Goal: Task Accomplishment & Management: Use online tool/utility

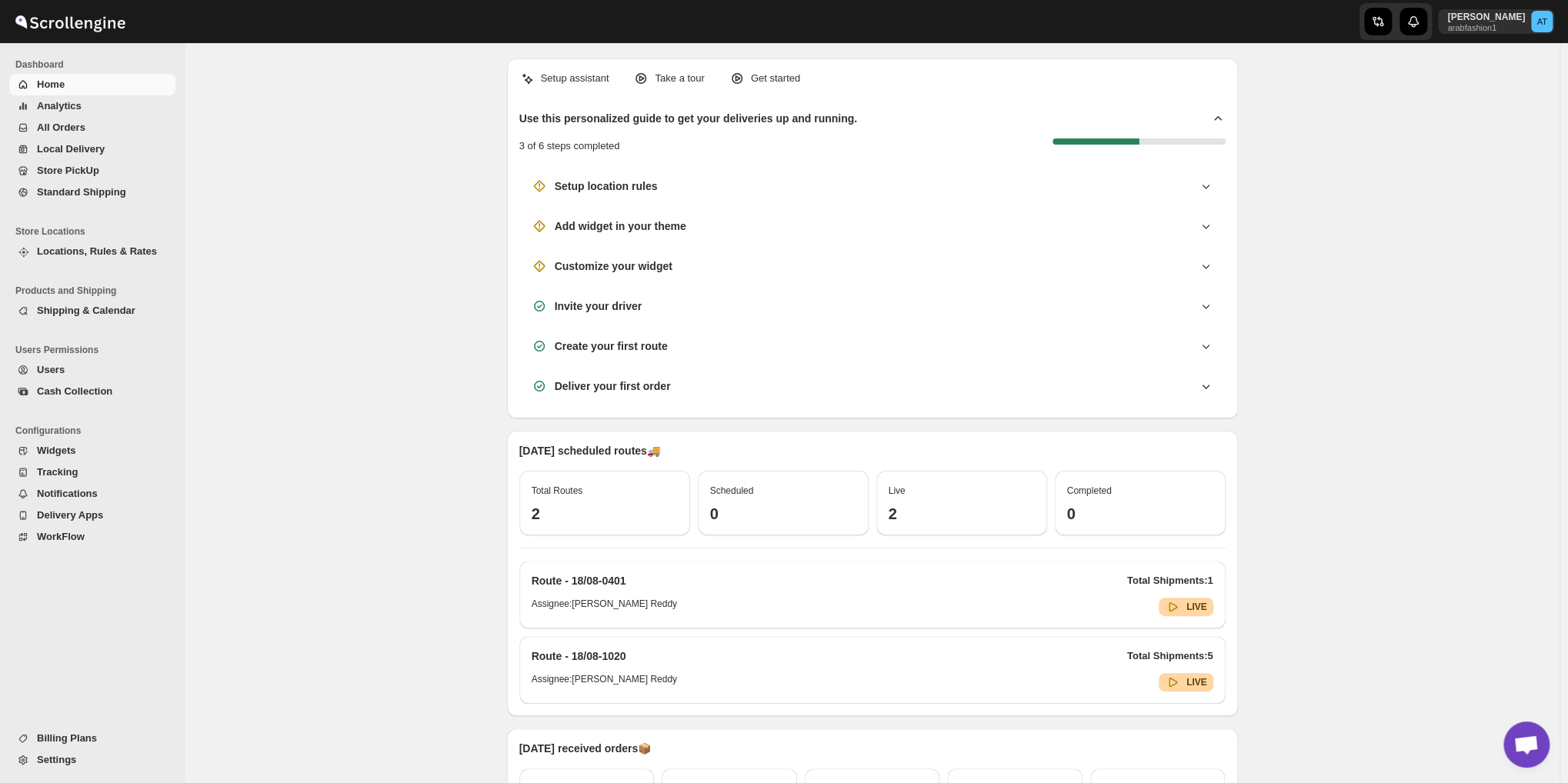
scroll to position [674, 0]
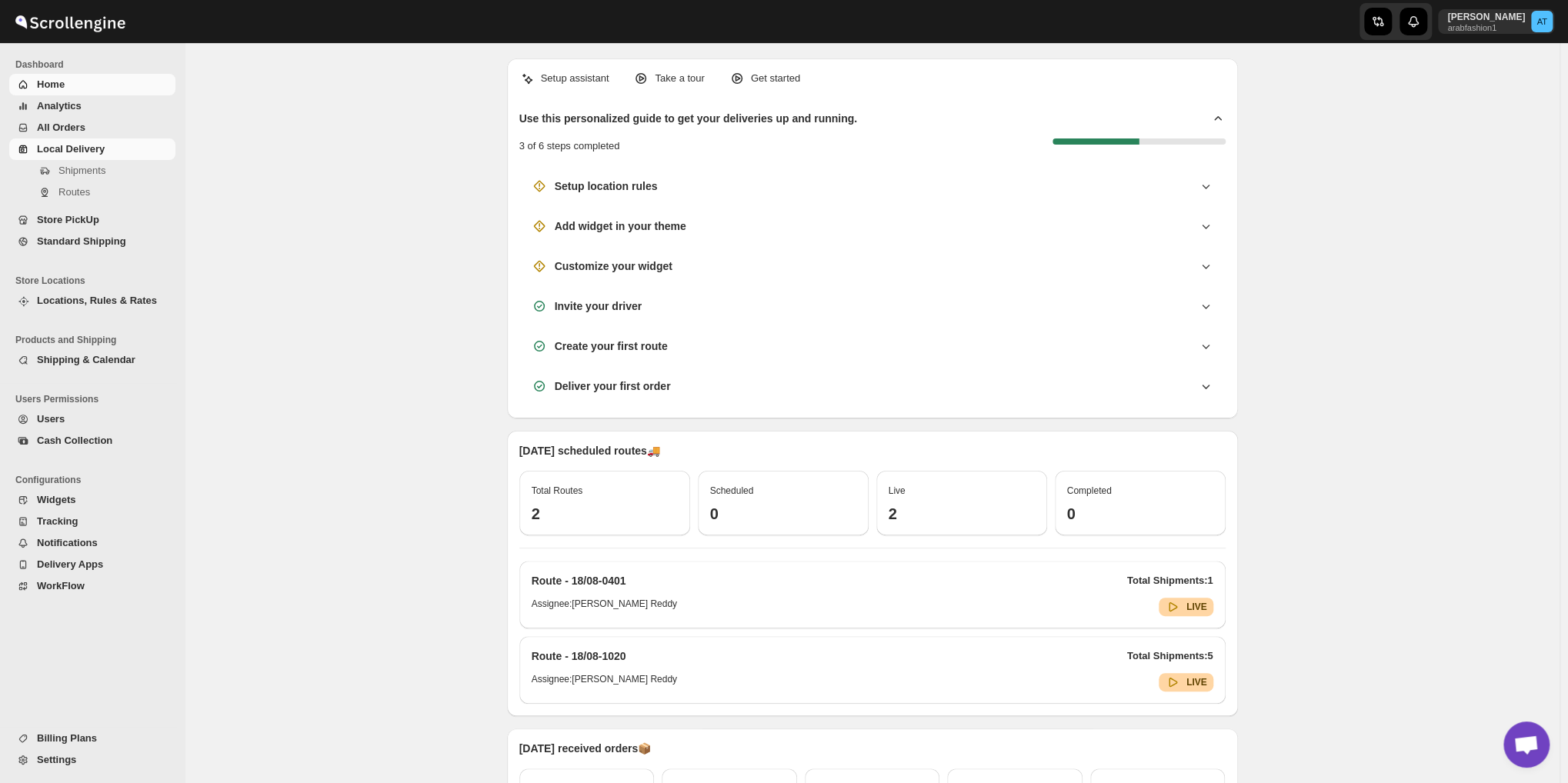
click at [55, 145] on span "Local Delivery" at bounding box center [71, 149] width 68 height 11
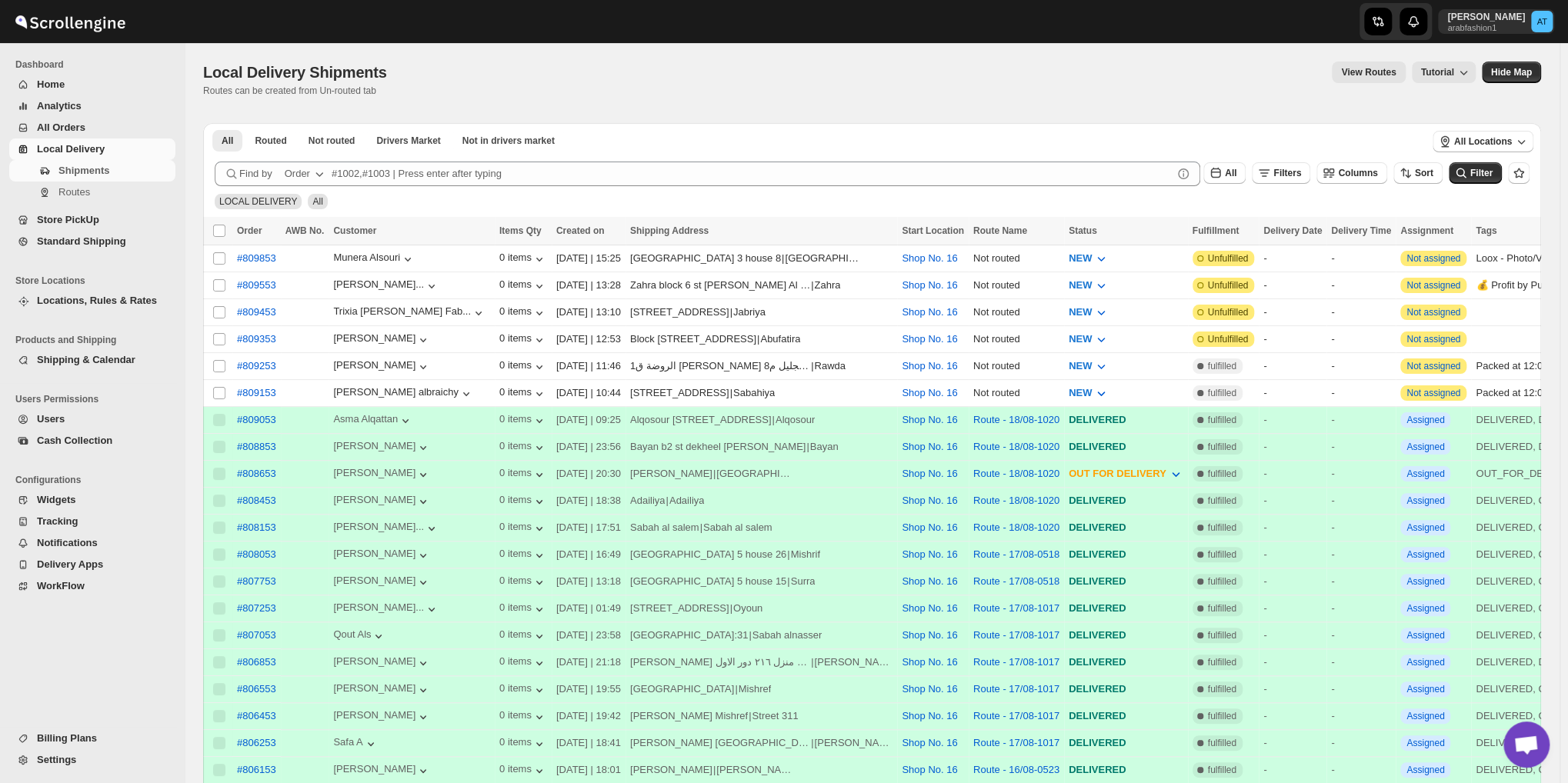
click at [321, 64] on div "Local Delivery Shipments" at bounding box center [298, 72] width 190 height 22
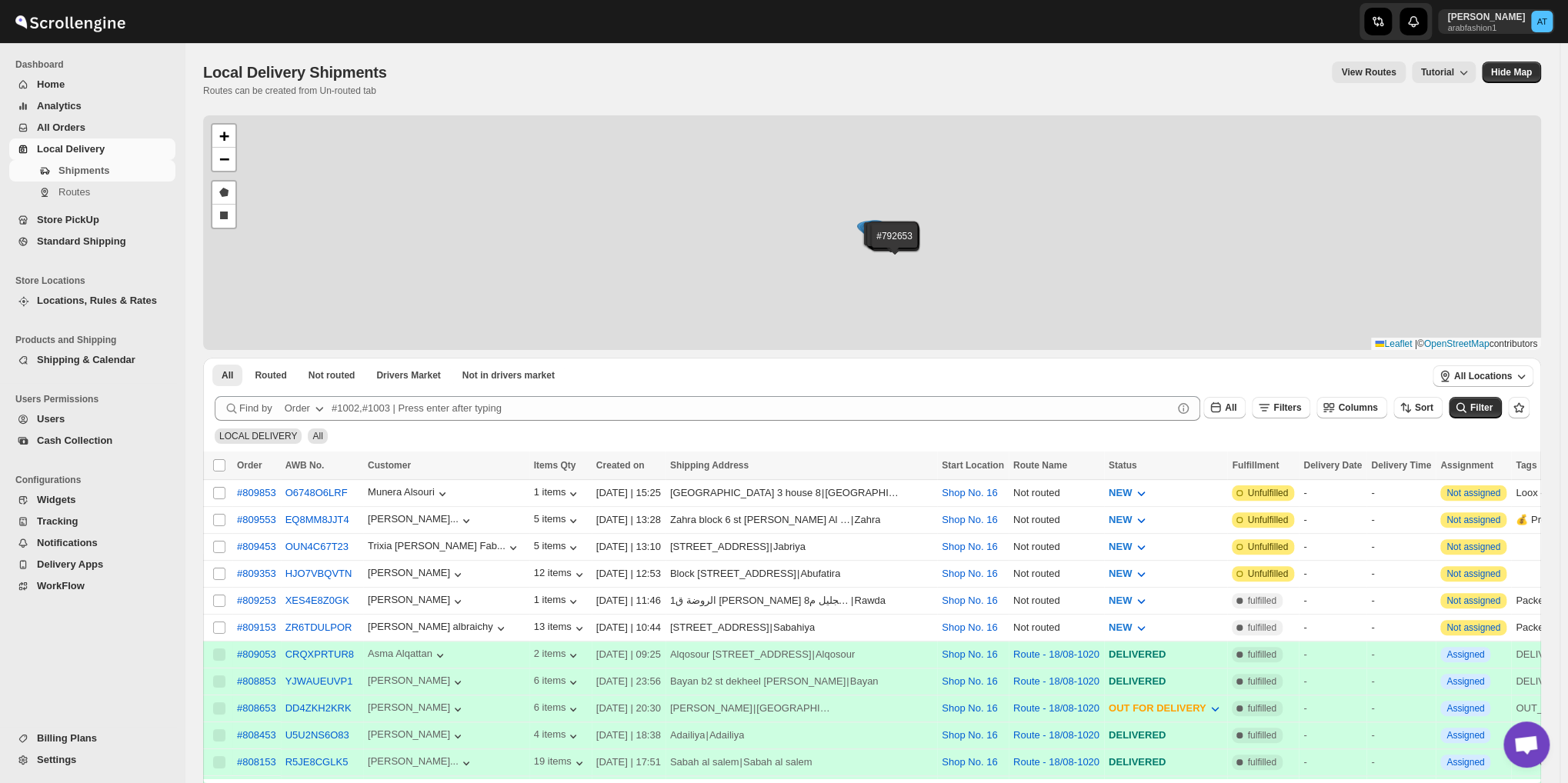
scroll to position [77, 0]
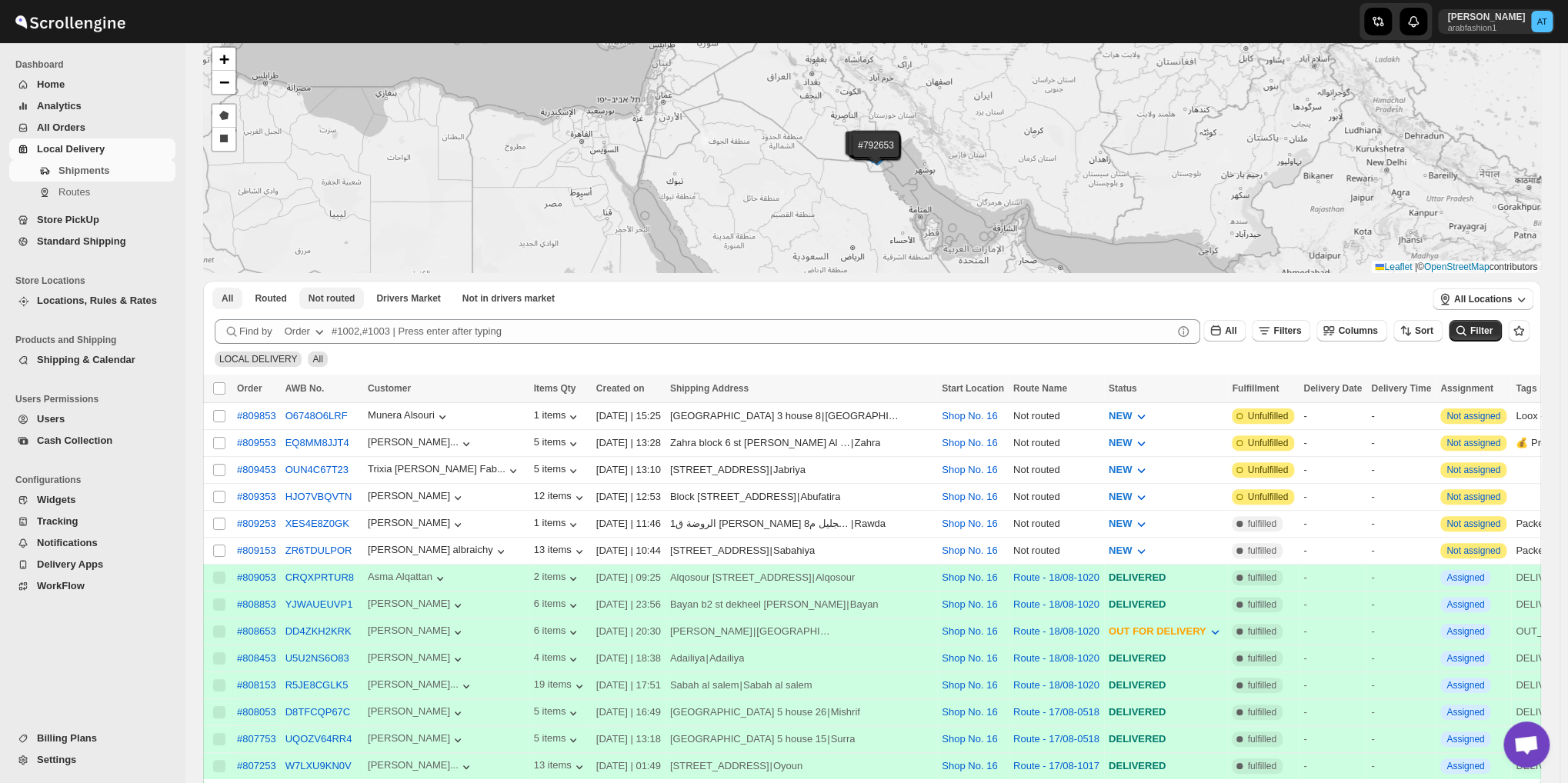
click at [336, 291] on button "Not routed" at bounding box center [332, 298] width 65 height 22
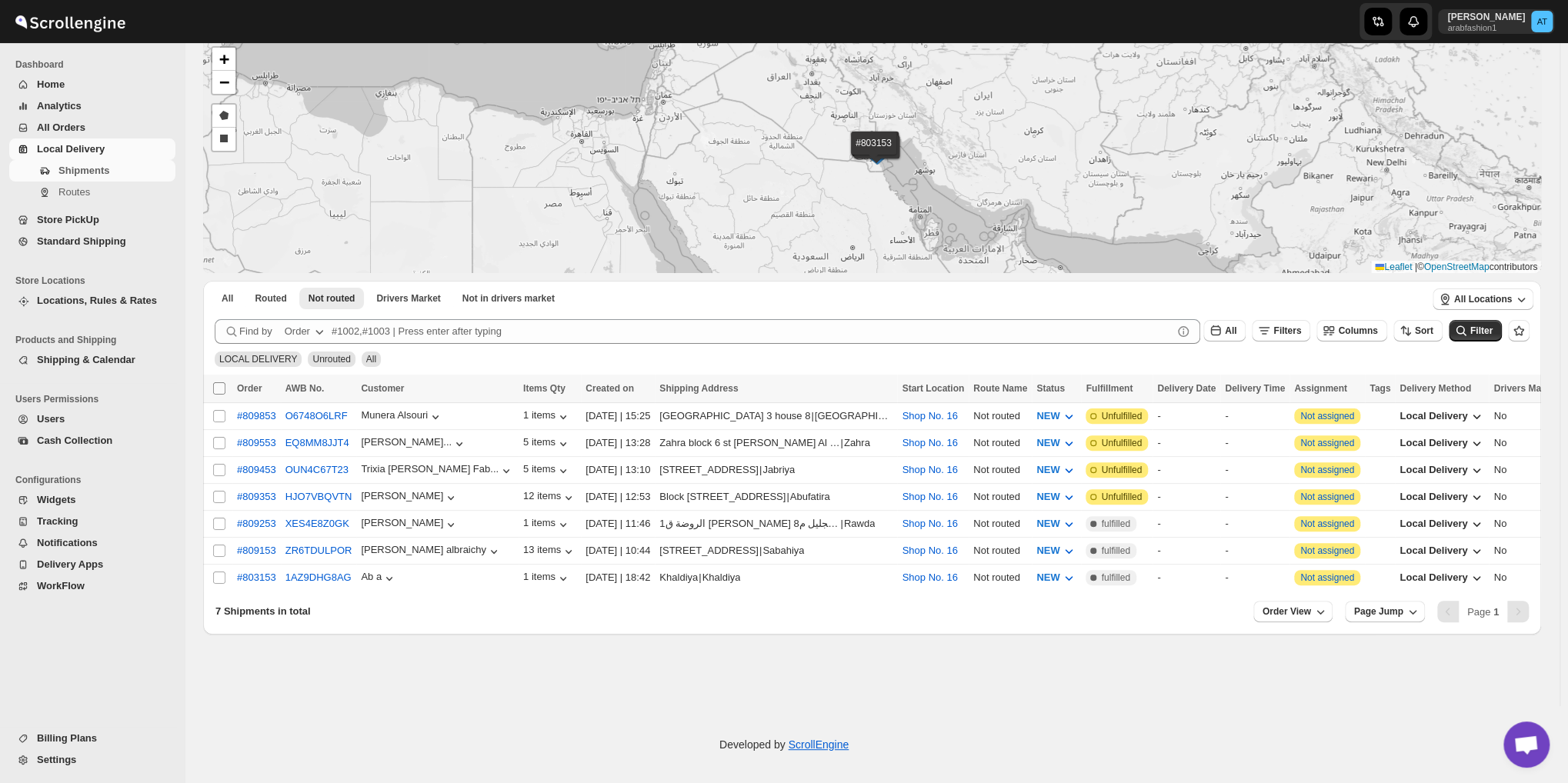
click at [213, 389] on input "Select all shipments" at bounding box center [219, 388] width 12 height 12
checkbox input "true"
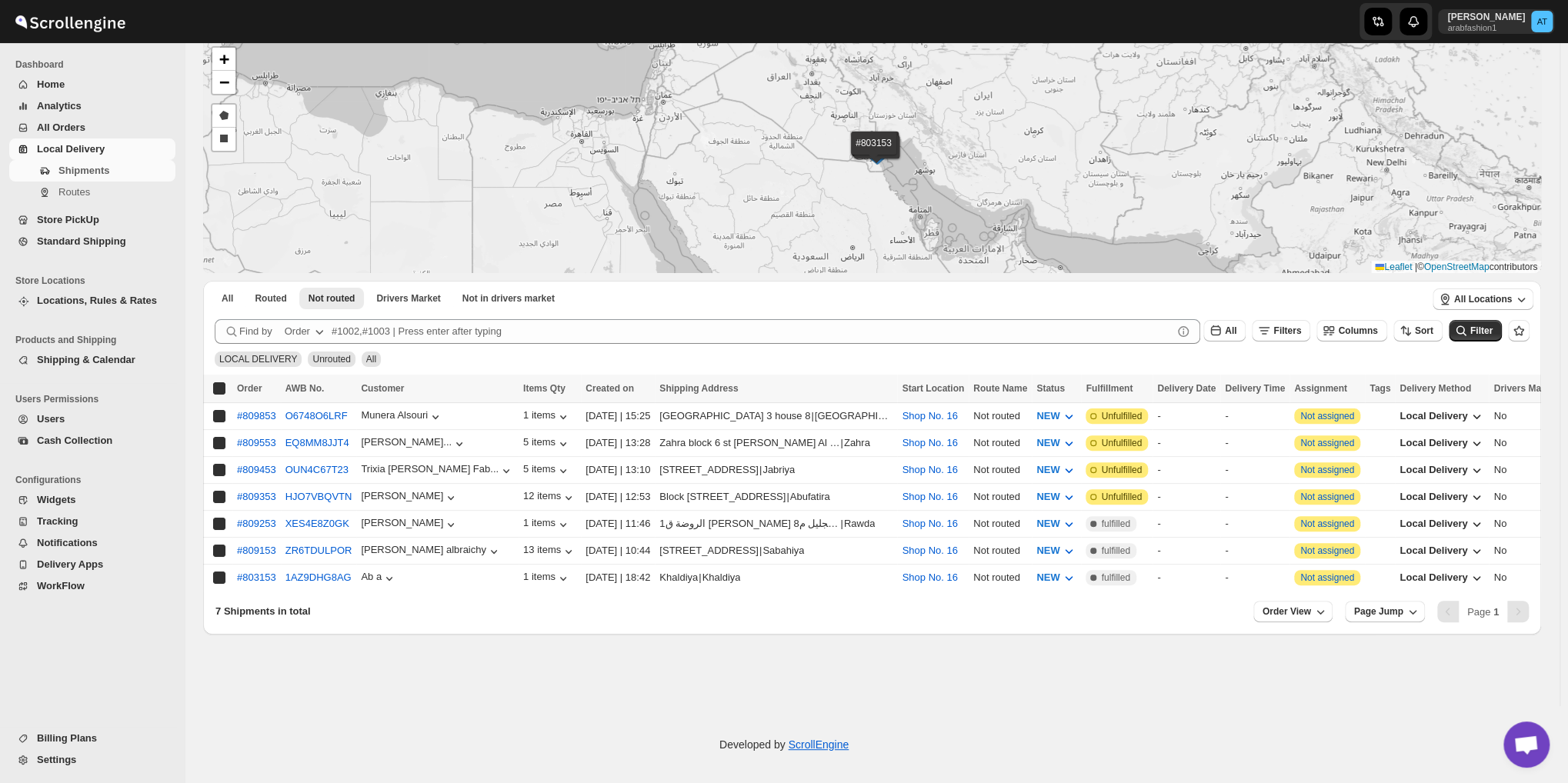
checkbox input "true"
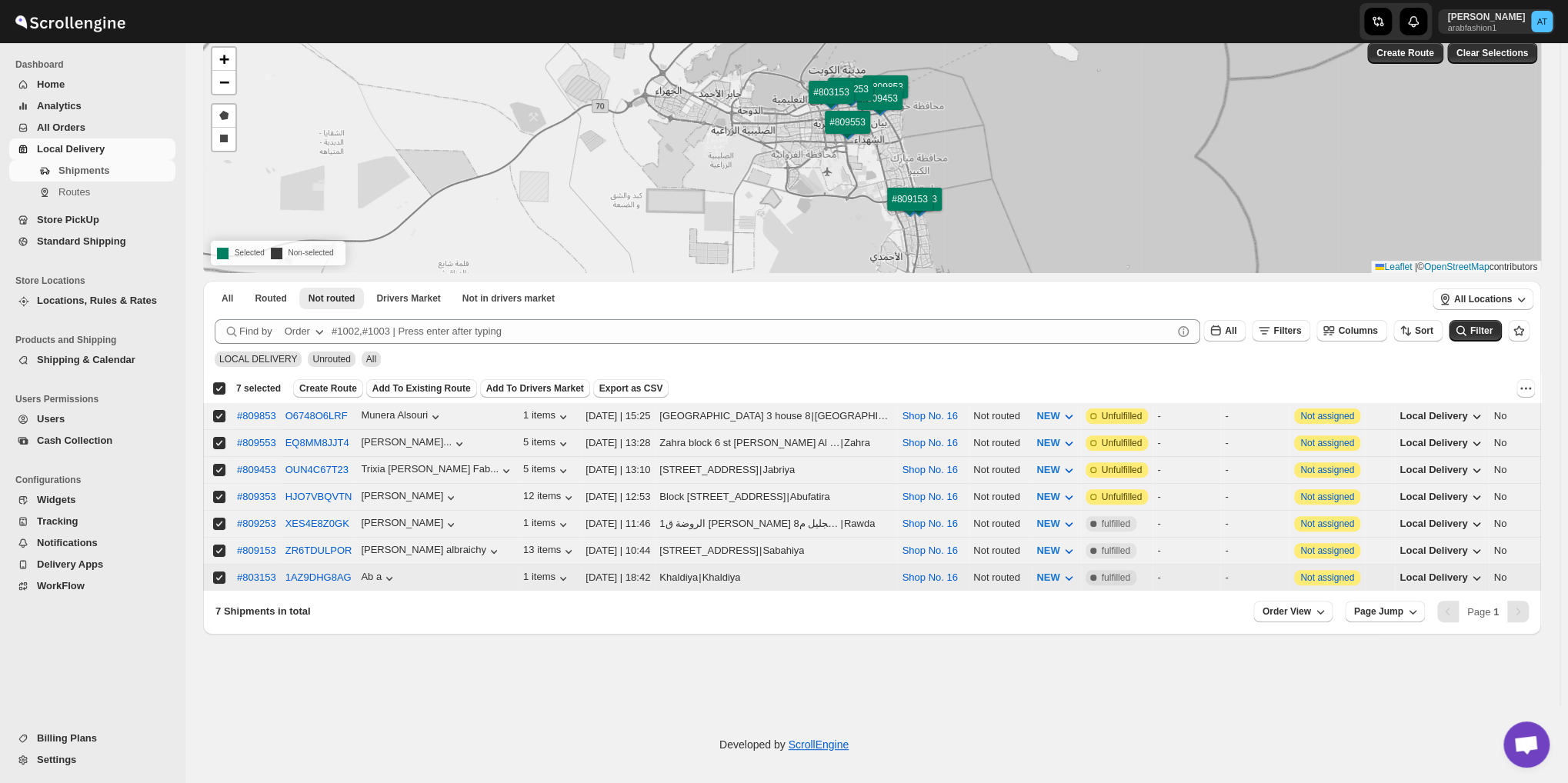
click at [217, 571] on input "Select shipment" at bounding box center [219, 577] width 12 height 12
checkbox input "false"
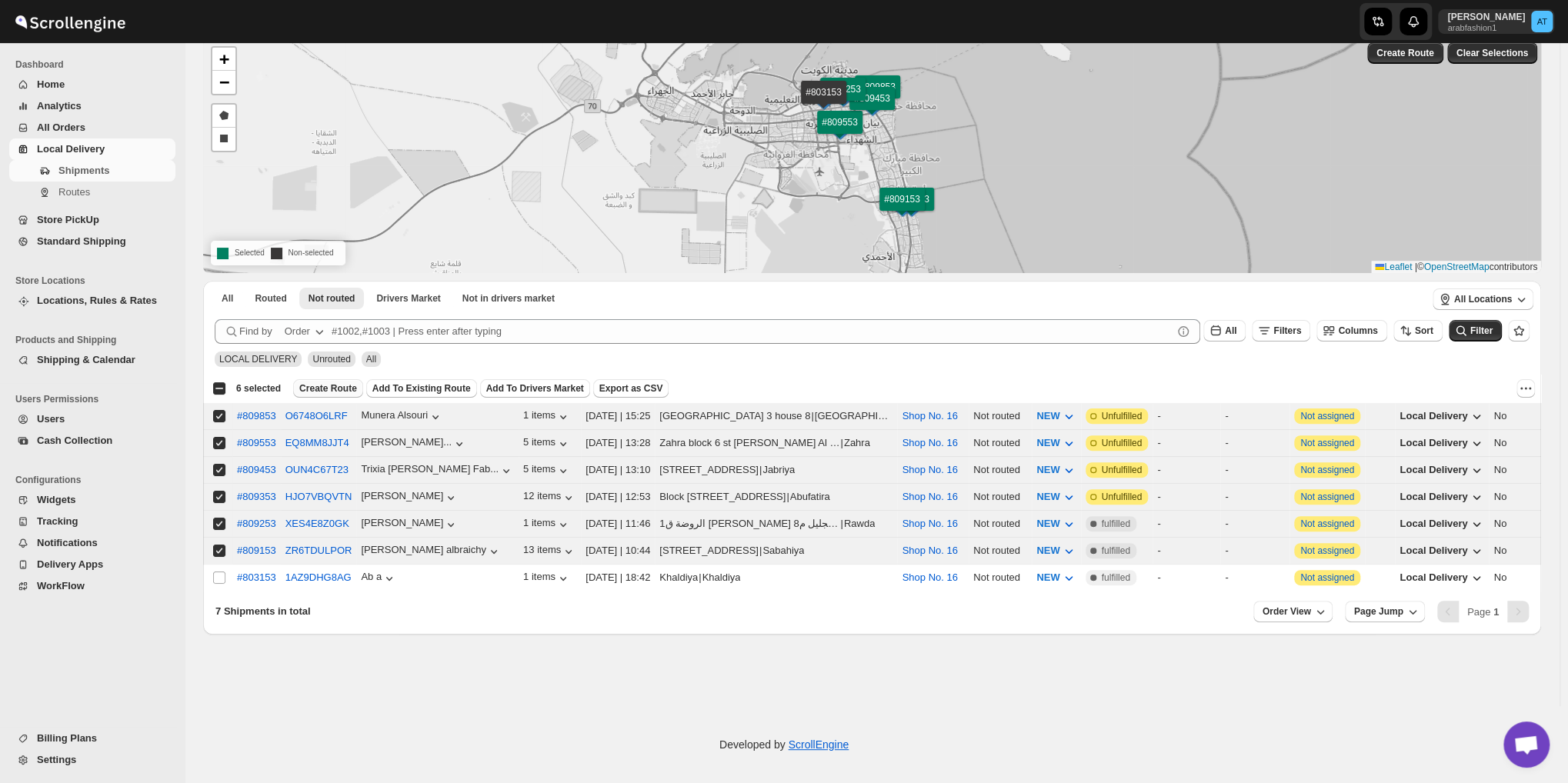
click at [324, 394] on button "Create Route" at bounding box center [328, 388] width 70 height 19
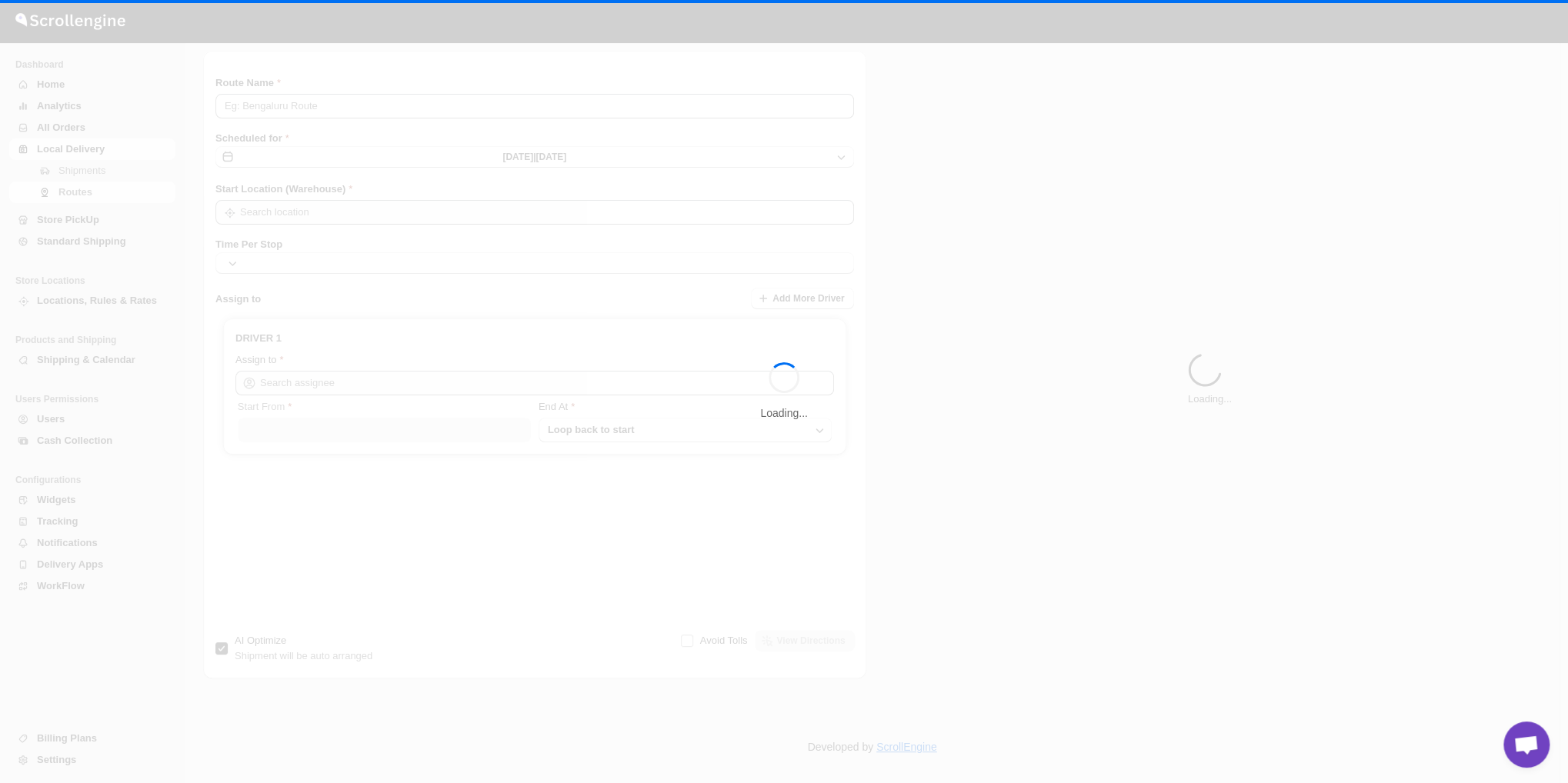
type input "Route - 18/08-0424"
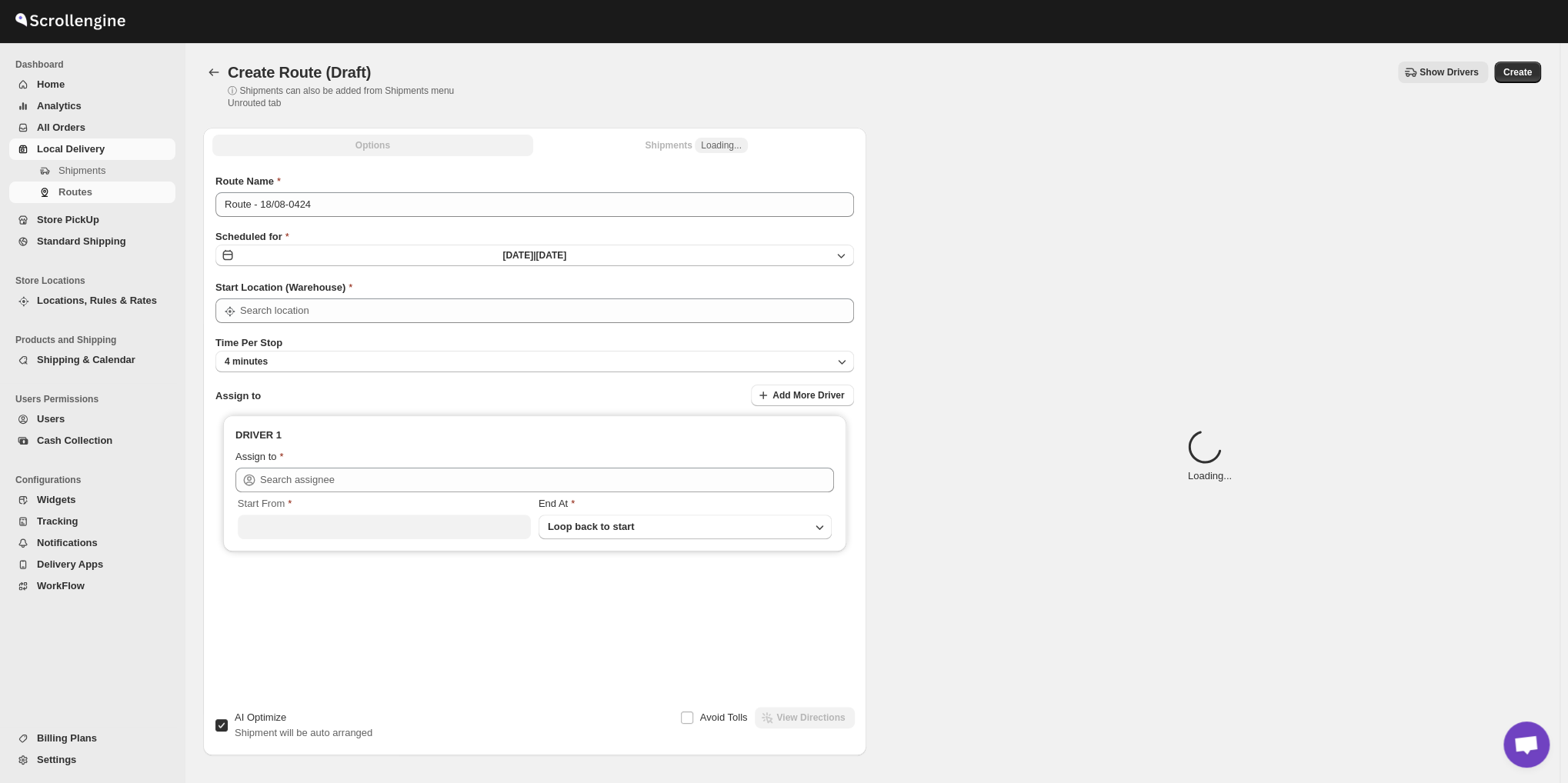
type input "Shop No. 16"
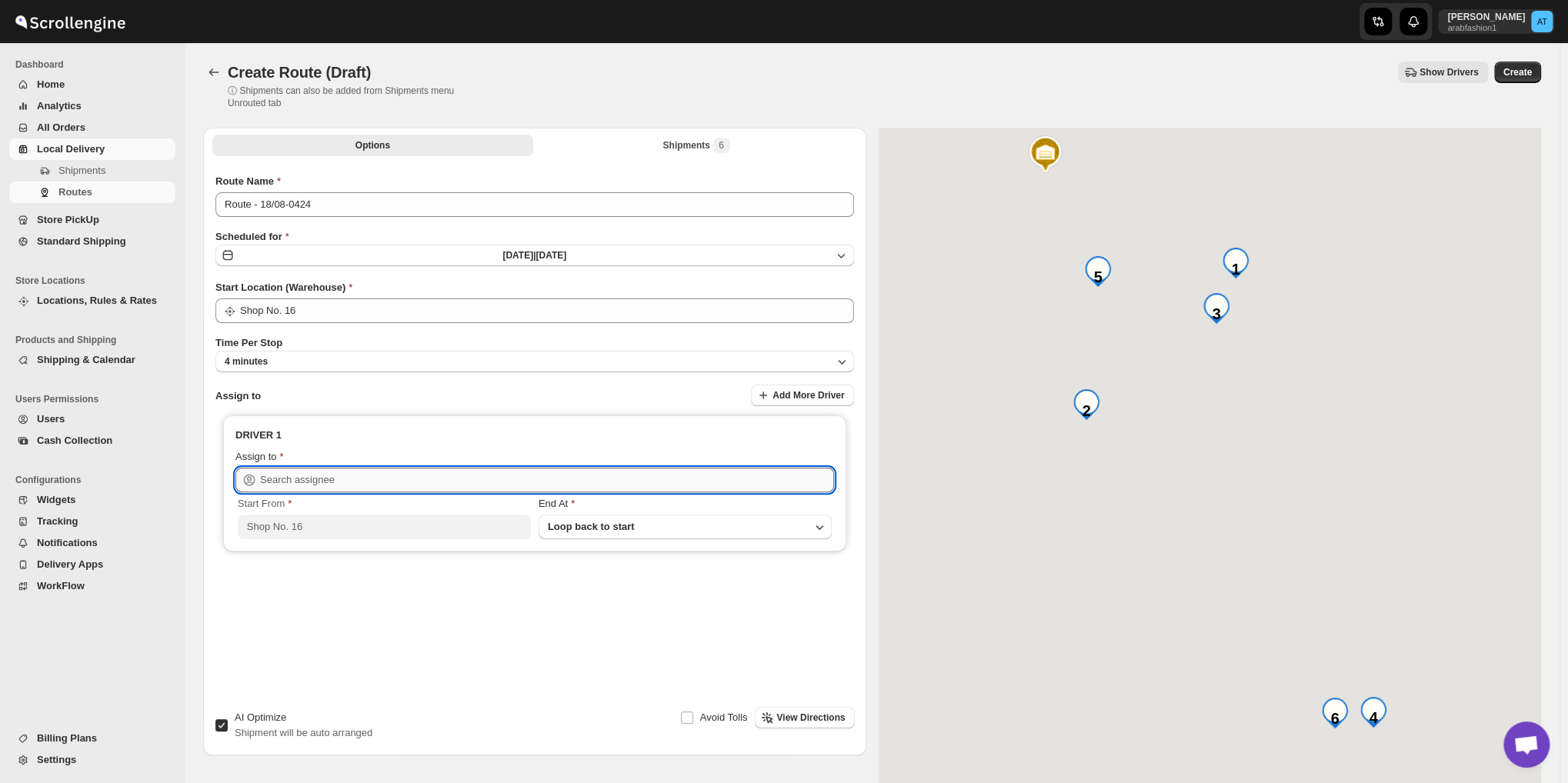
click at [315, 477] on input "text" at bounding box center [547, 480] width 574 height 25
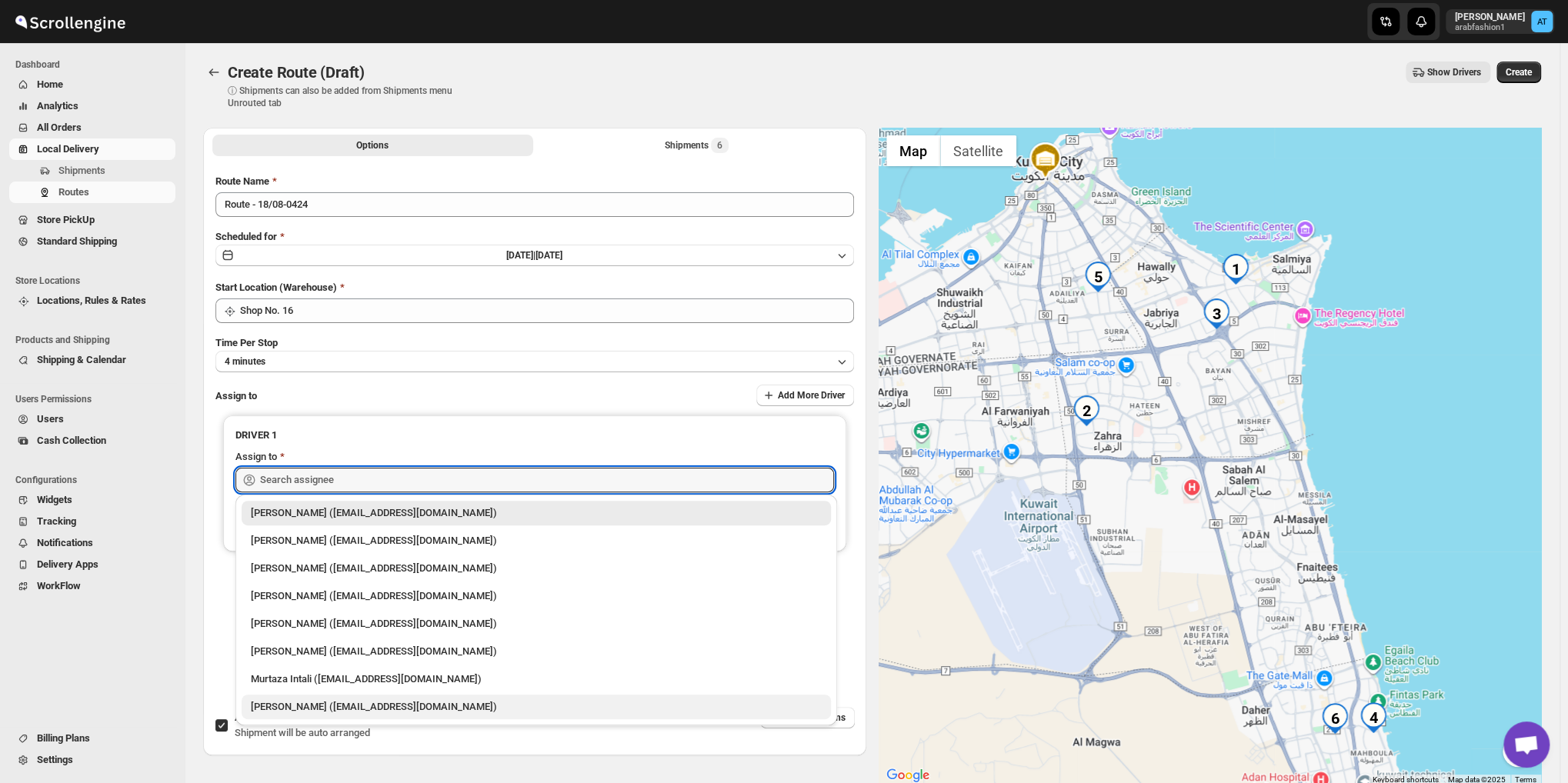
click at [308, 703] on div "[PERSON_NAME] ([EMAIL_ADDRESS][DOMAIN_NAME])" at bounding box center [536, 707] width 571 height 15
type input "[PERSON_NAME] ([EMAIL_ADDRESS][DOMAIN_NAME])"
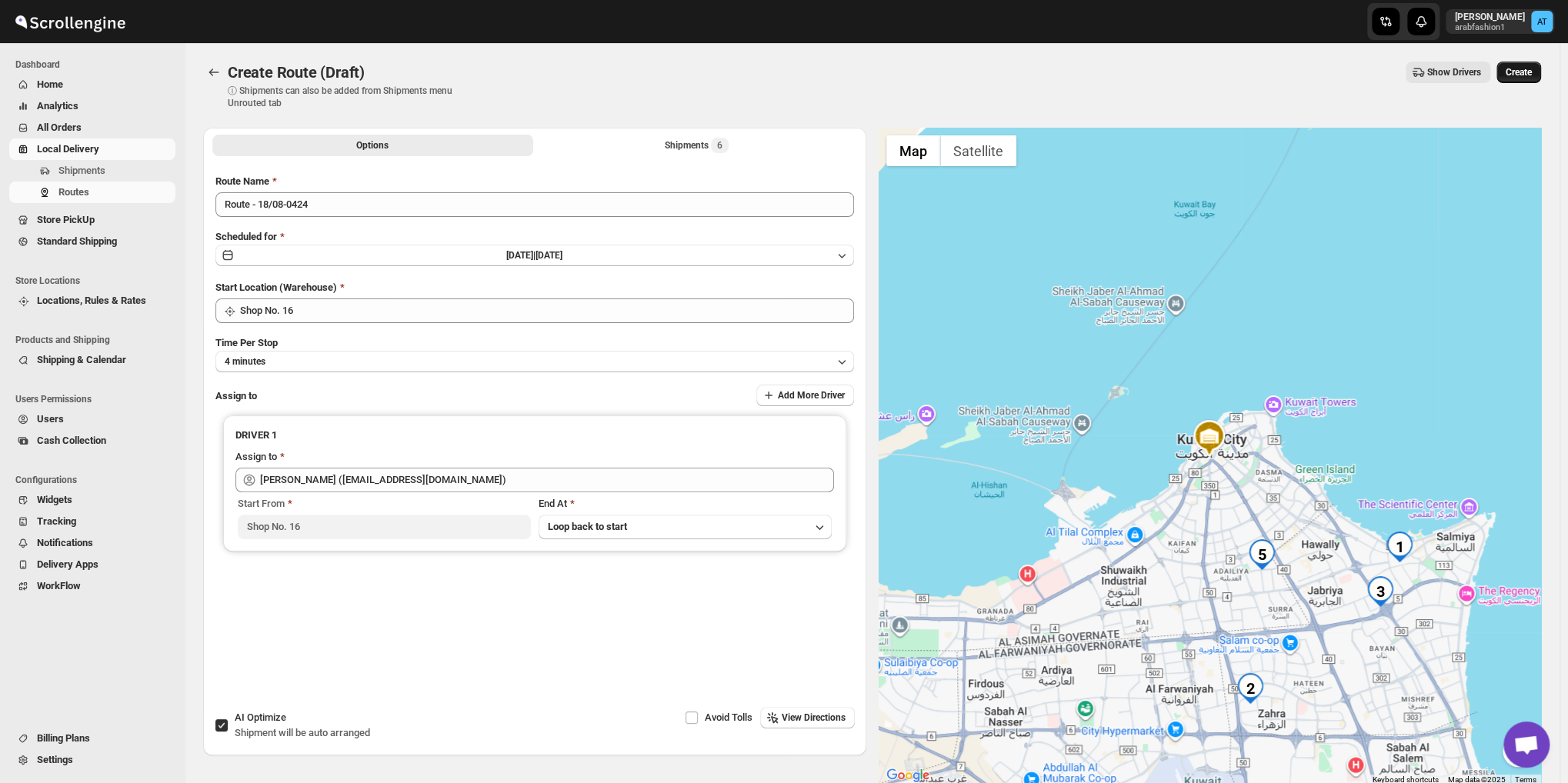
click at [1525, 65] on button "Create" at bounding box center [1518, 72] width 44 height 22
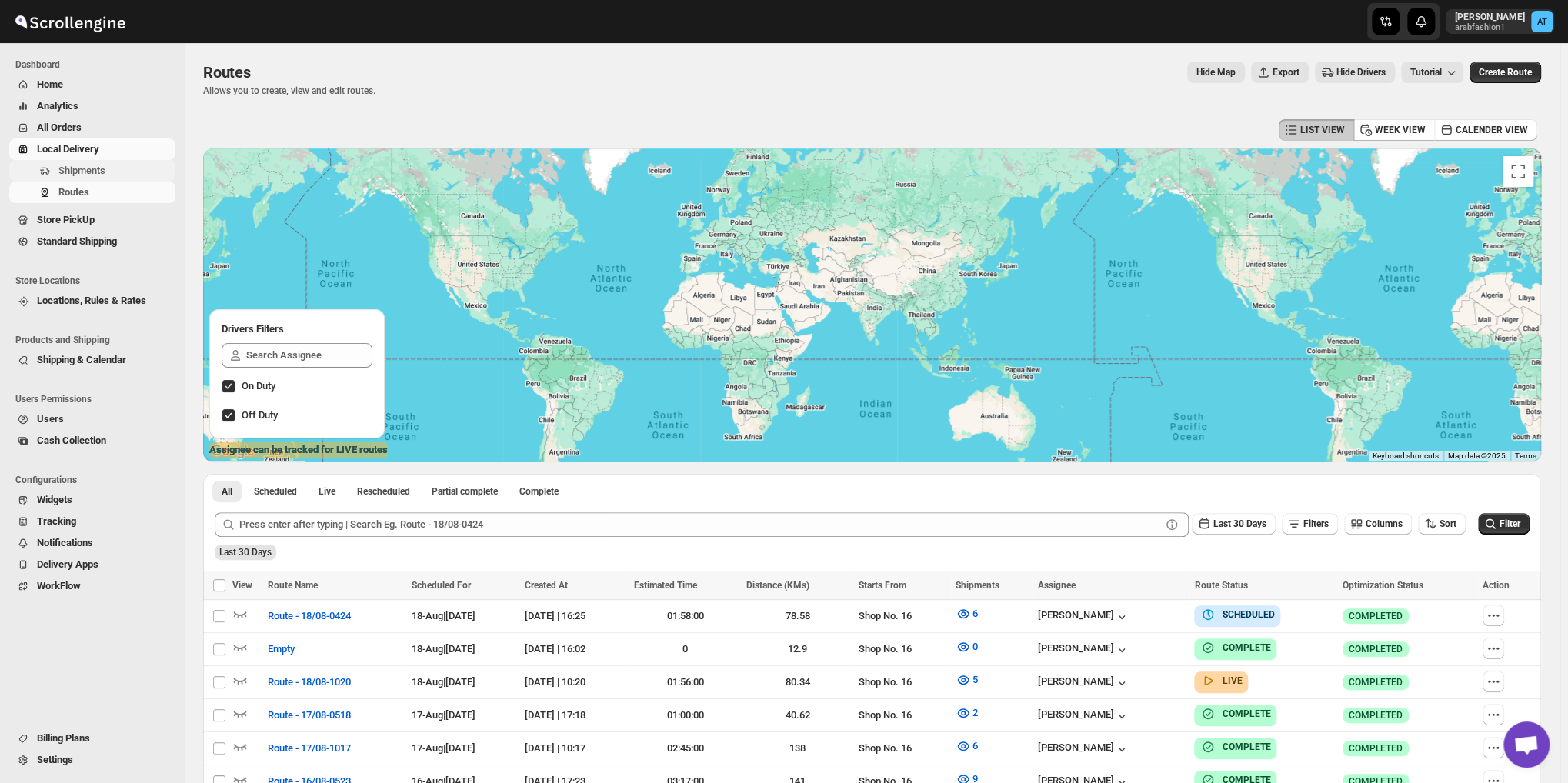
click at [64, 179] on button "Shipments" at bounding box center [92, 171] width 166 height 22
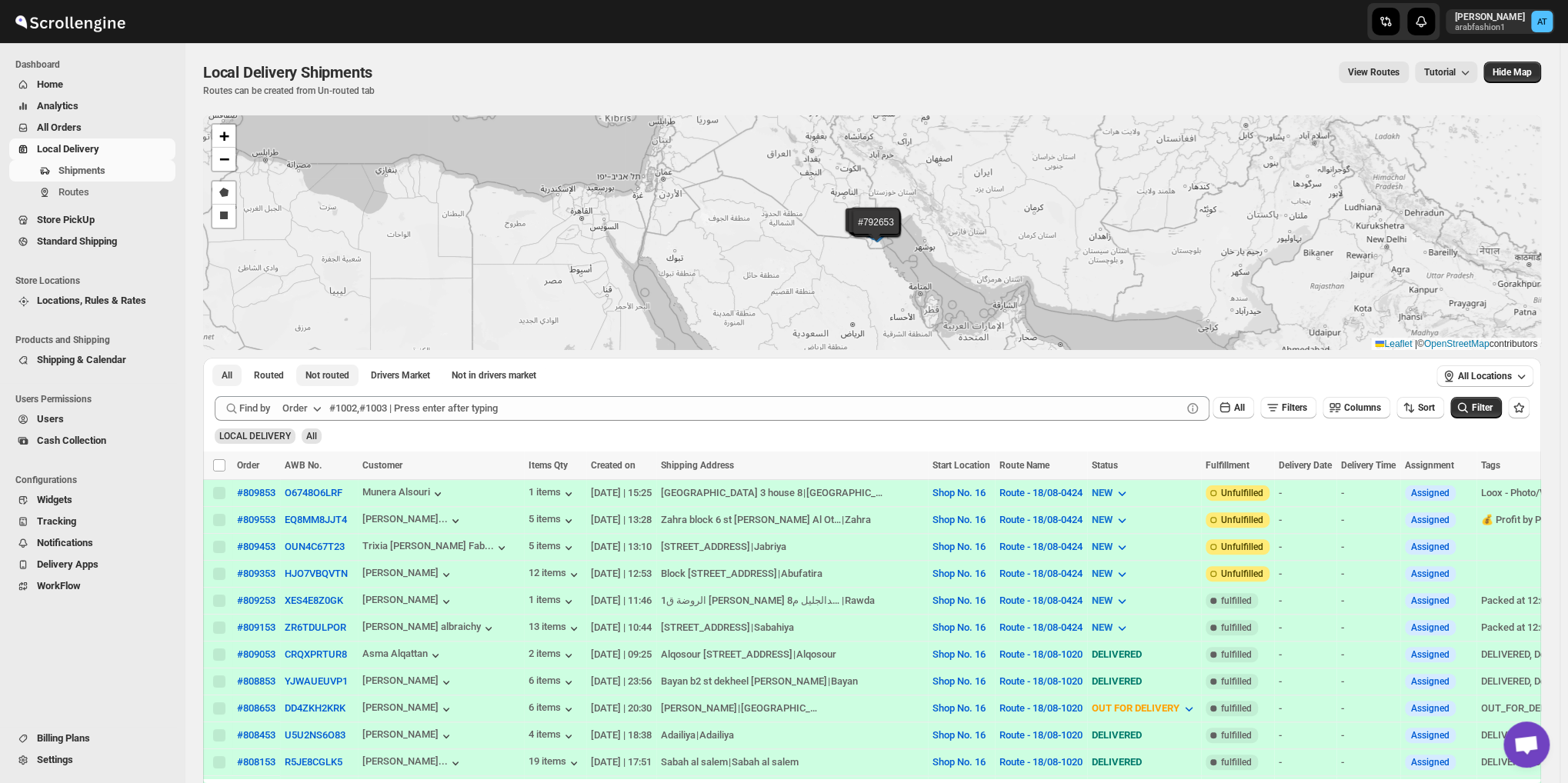
click at [323, 381] on span "Not routed" at bounding box center [327, 375] width 43 height 12
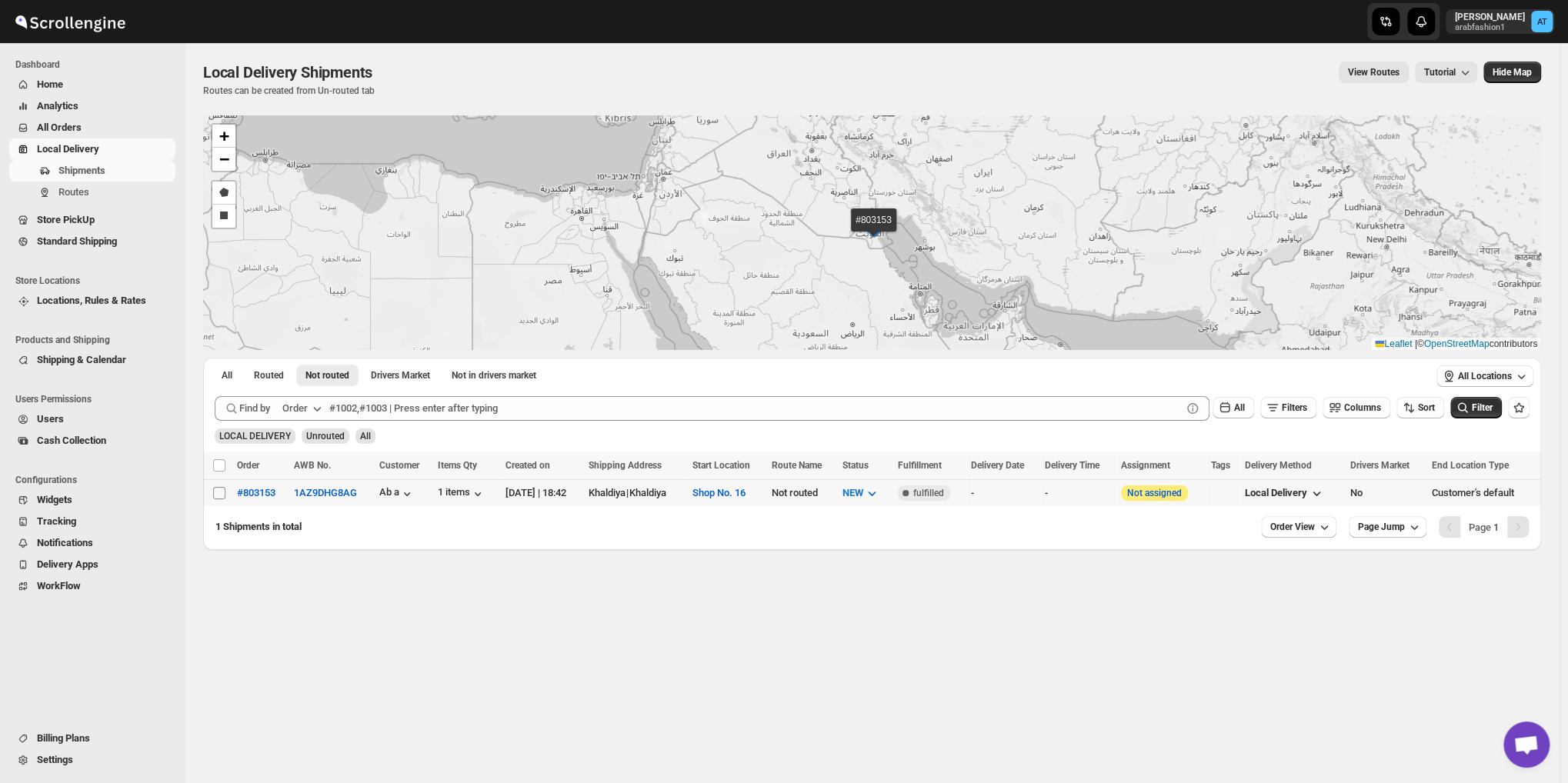
click at [215, 491] on input "Select shipment" at bounding box center [219, 492] width 12 height 12
checkbox input "true"
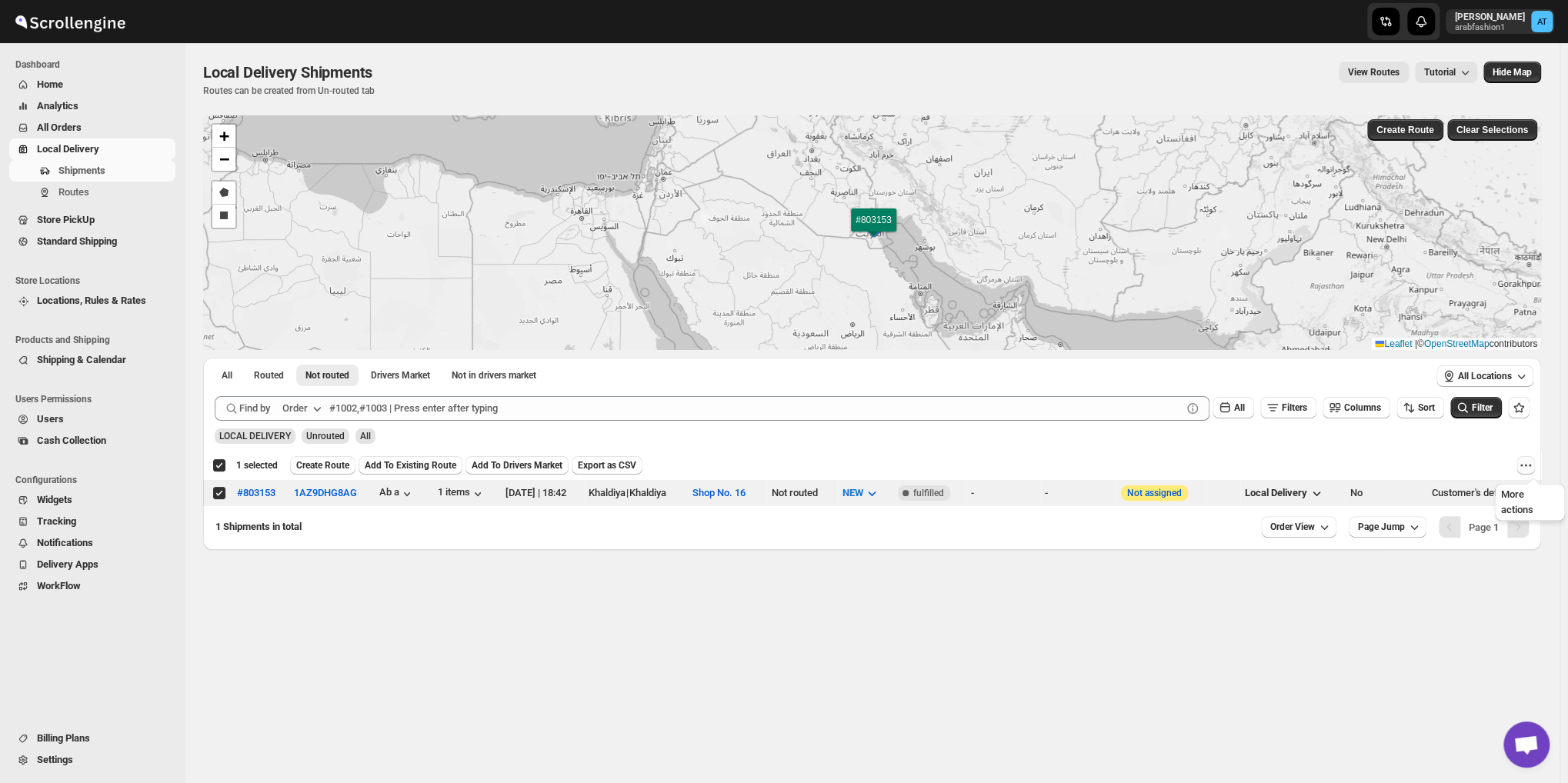
click at [1533, 468] on icon "More actions" at bounding box center [1525, 465] width 15 height 15
click at [1418, 523] on span "MOVE TO STANDARD SHIPPING" at bounding box center [1462, 521] width 143 height 11
checkbox input "false"
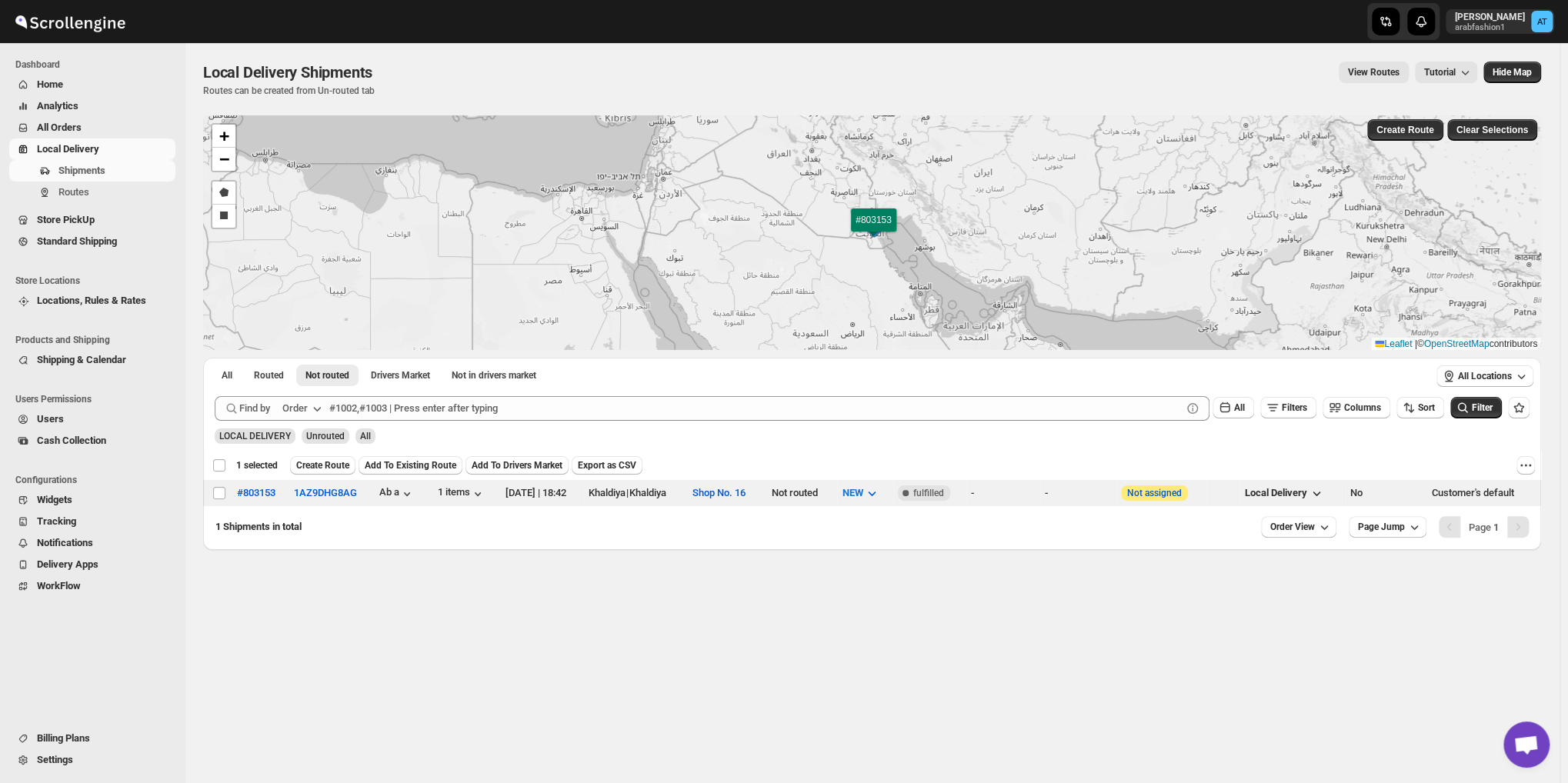
checkbox input "false"
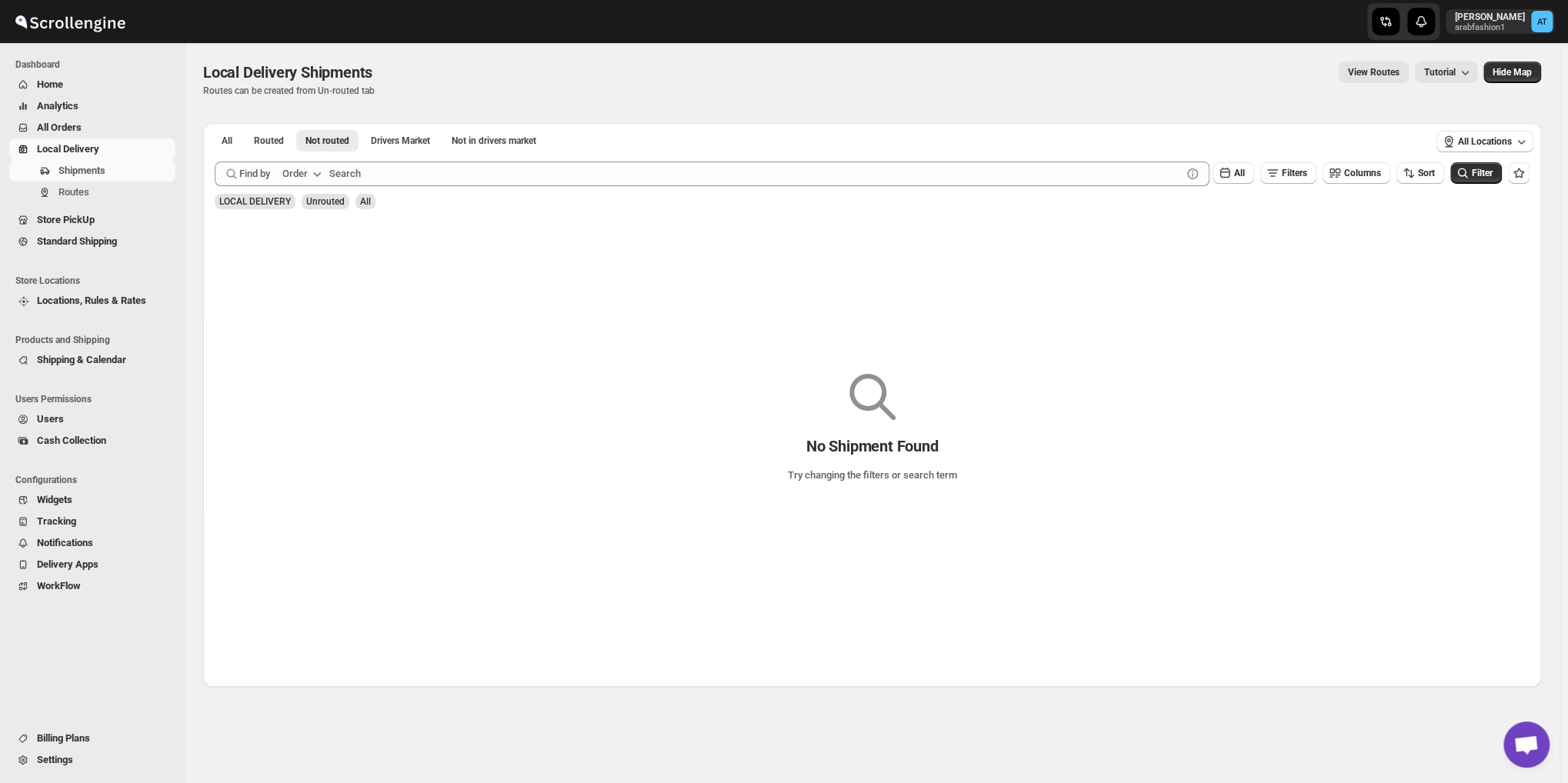
click at [130, 204] on div "Shipments Routes" at bounding box center [89, 184] width 177 height 49
click at [142, 191] on span "Routes" at bounding box center [115, 192] width 113 height 15
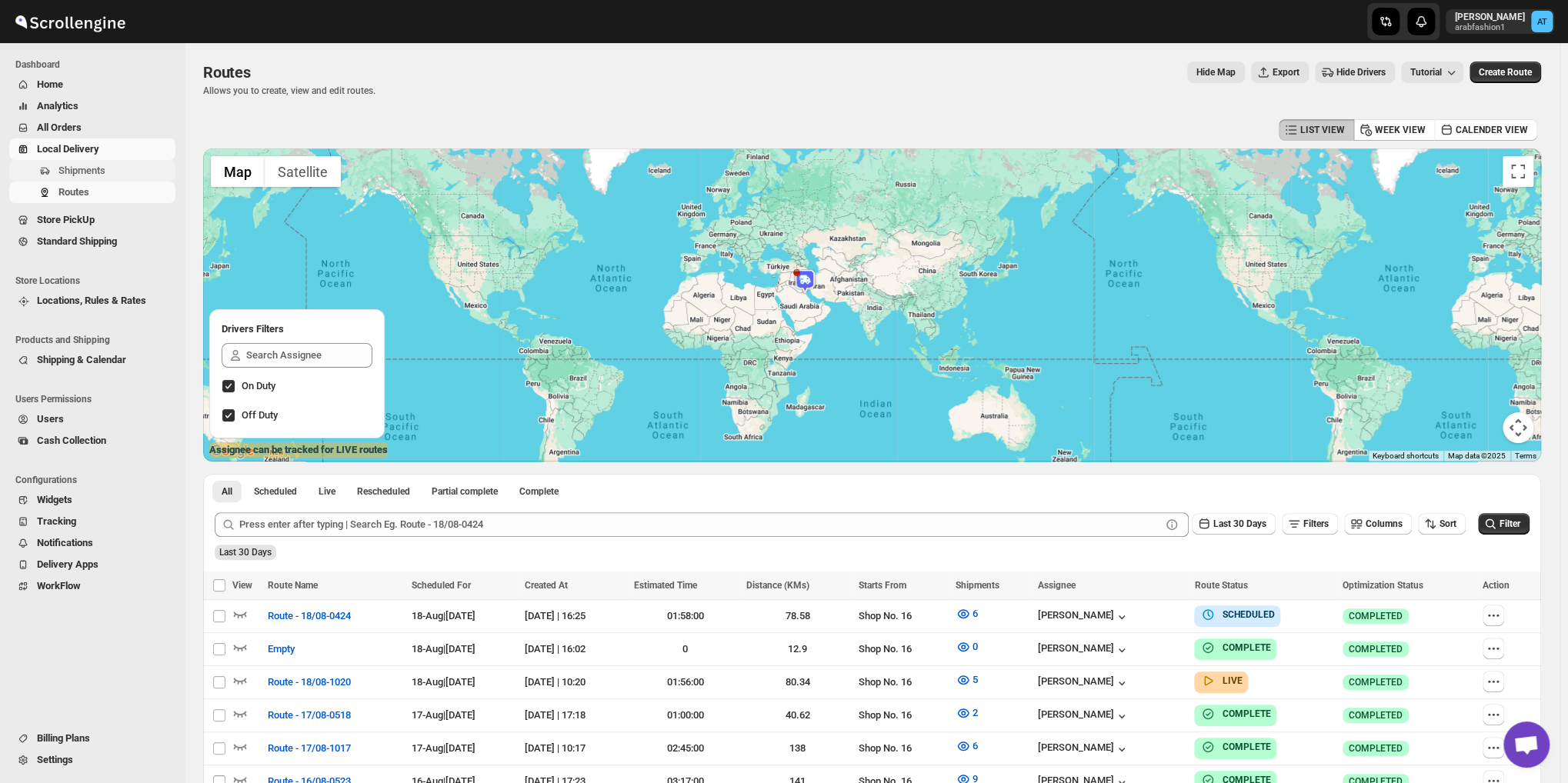
click at [125, 171] on span "Shipments" at bounding box center [115, 171] width 113 height 15
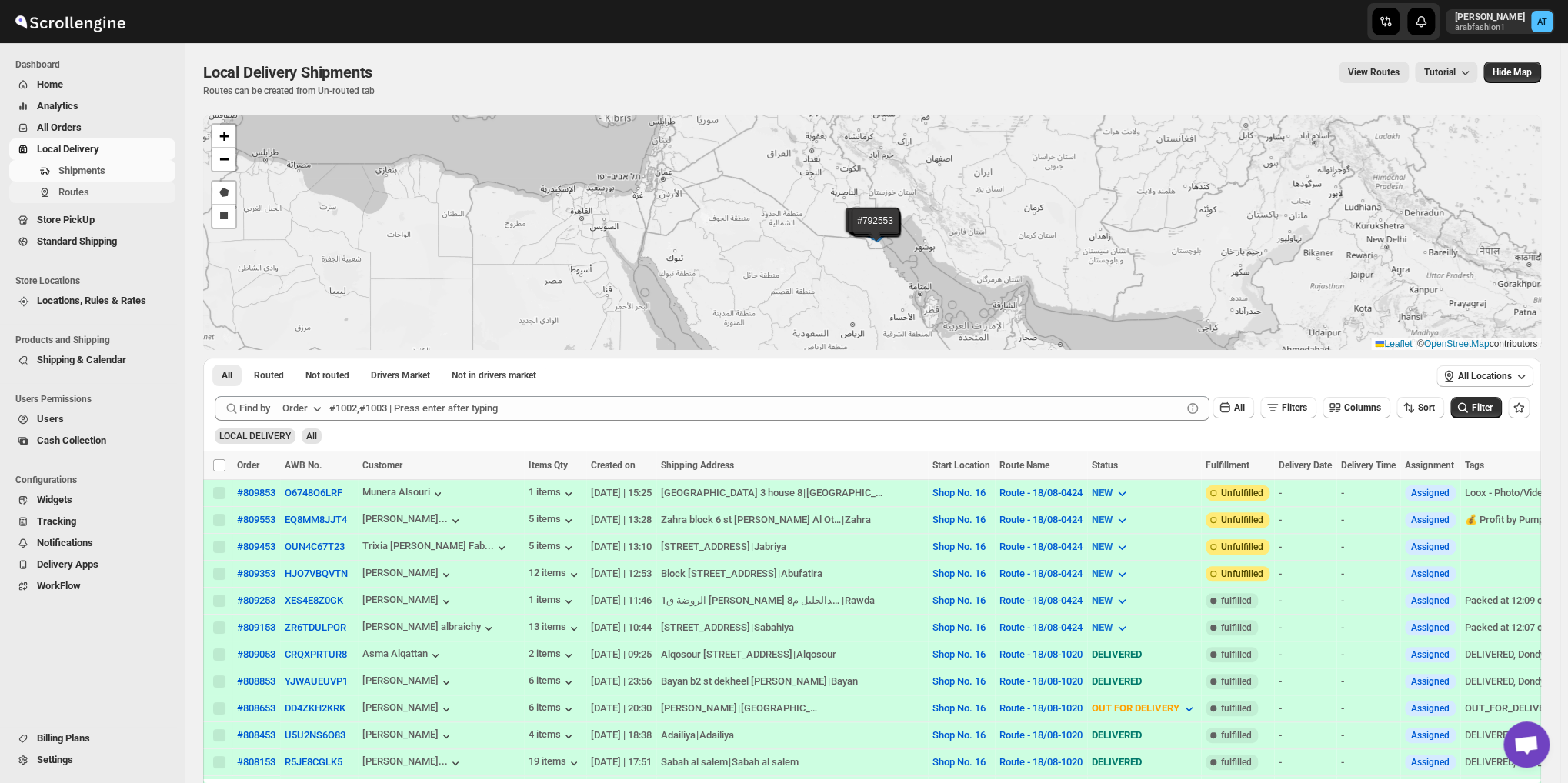
click at [89, 184] on span "Routes" at bounding box center [115, 192] width 113 height 15
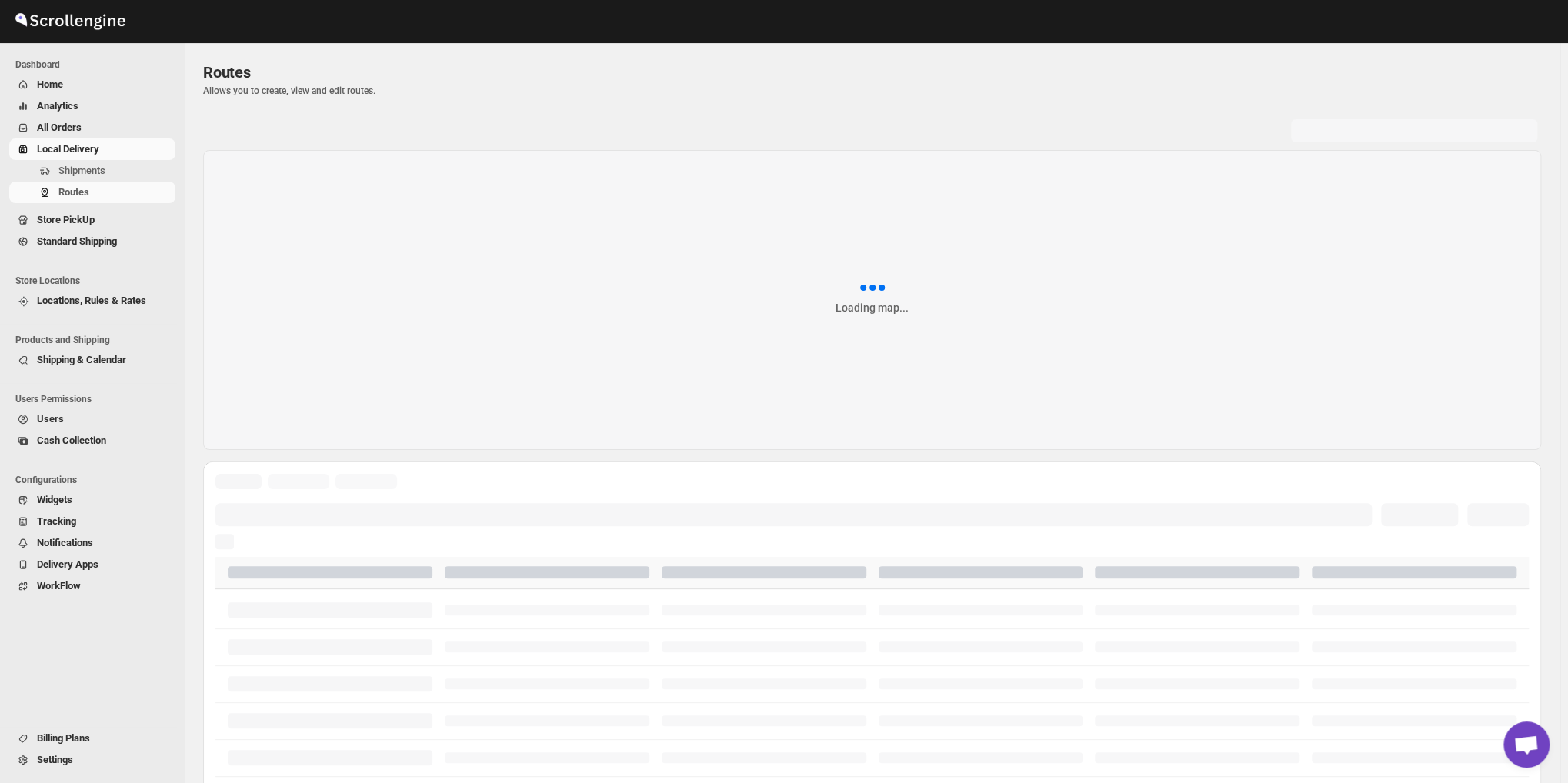
click at [93, 176] on span "Shipments" at bounding box center [82, 171] width 47 height 11
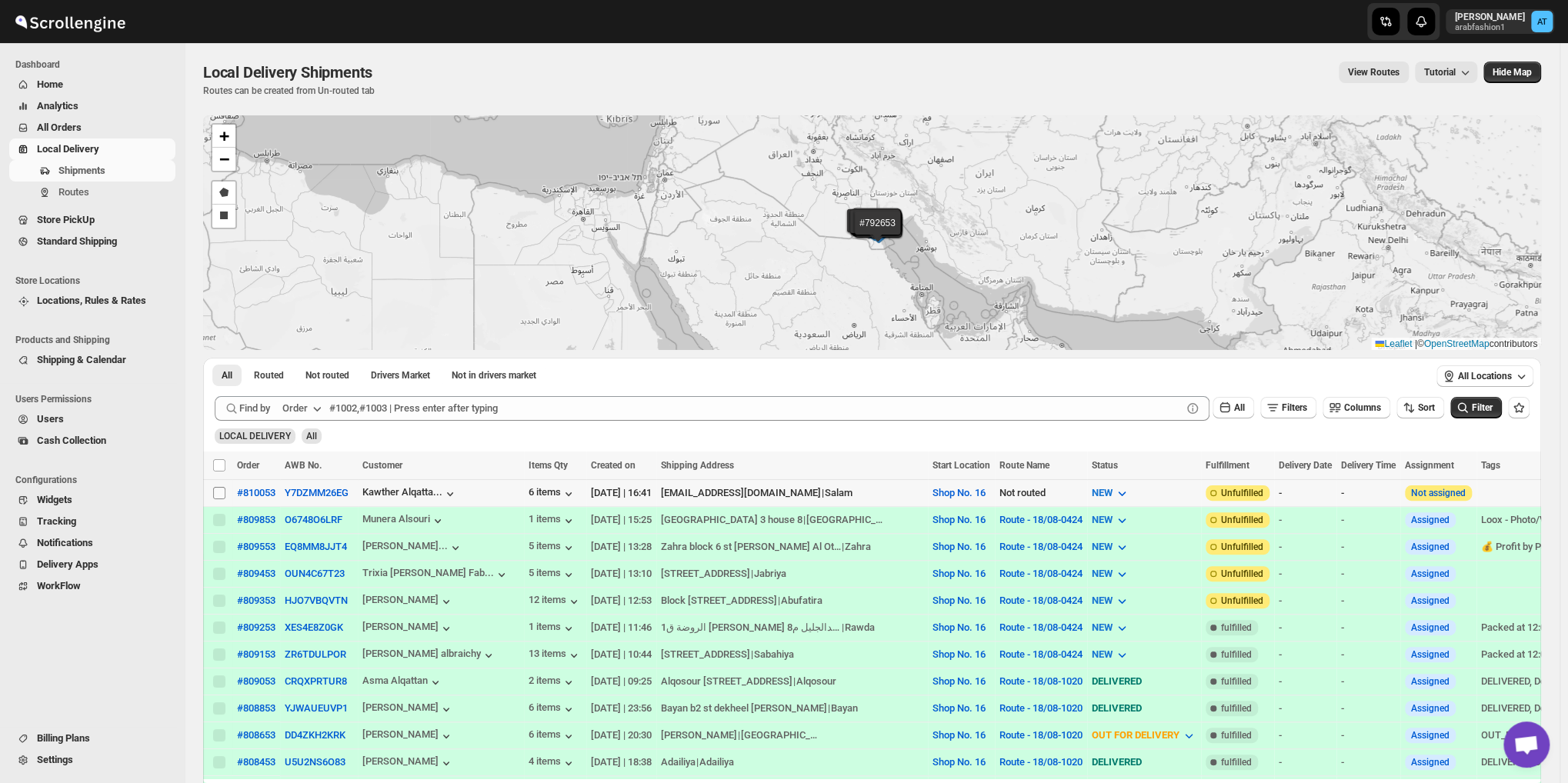
click at [218, 489] on input "Select shipment" at bounding box center [219, 492] width 12 height 12
click at [218, 495] on input "Select shipment" at bounding box center [219, 492] width 12 height 12
checkbox input "false"
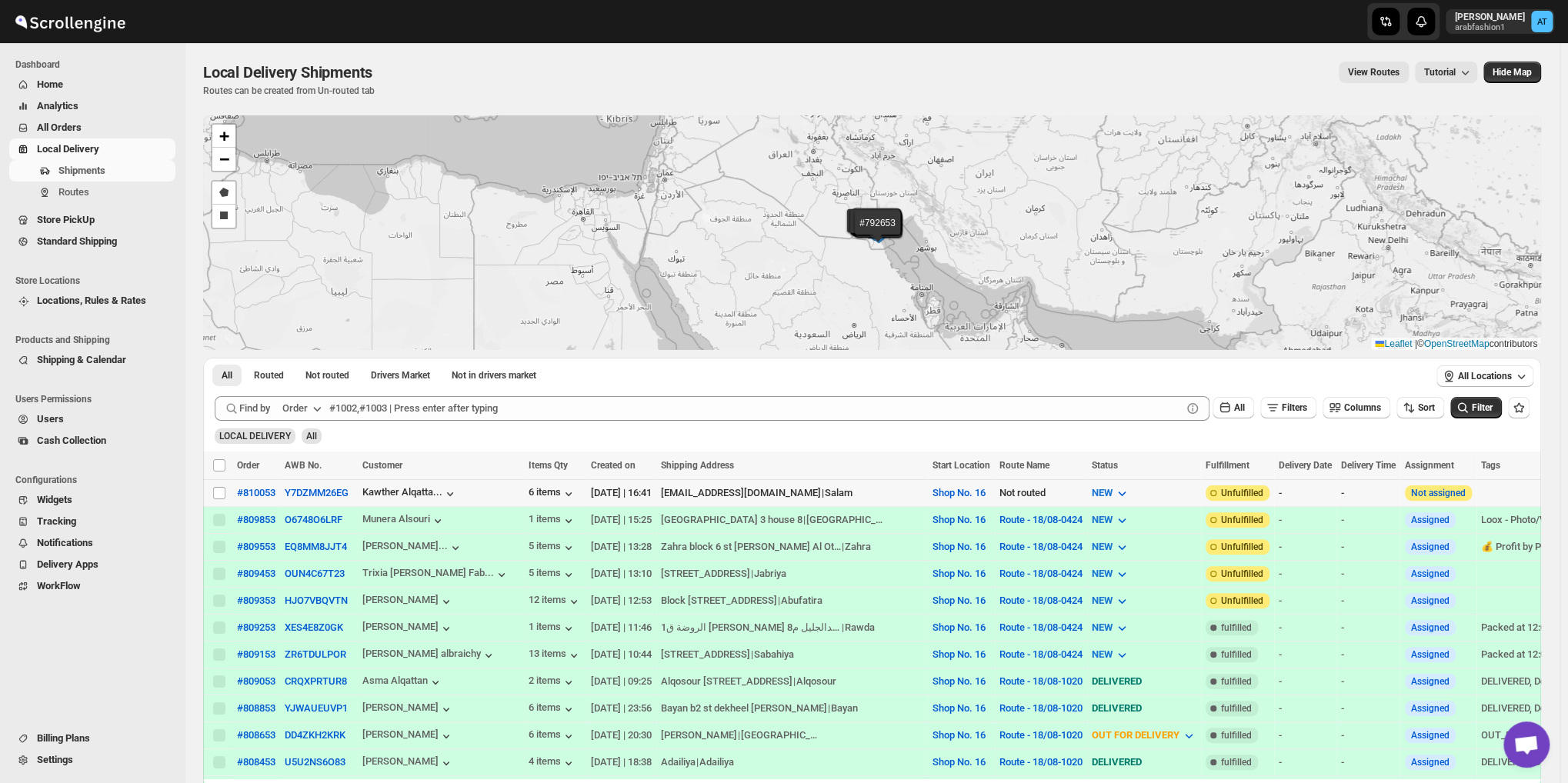
checkbox input "false"
click at [218, 487] on input "Select shipment" at bounding box center [219, 492] width 12 height 12
checkbox input "true"
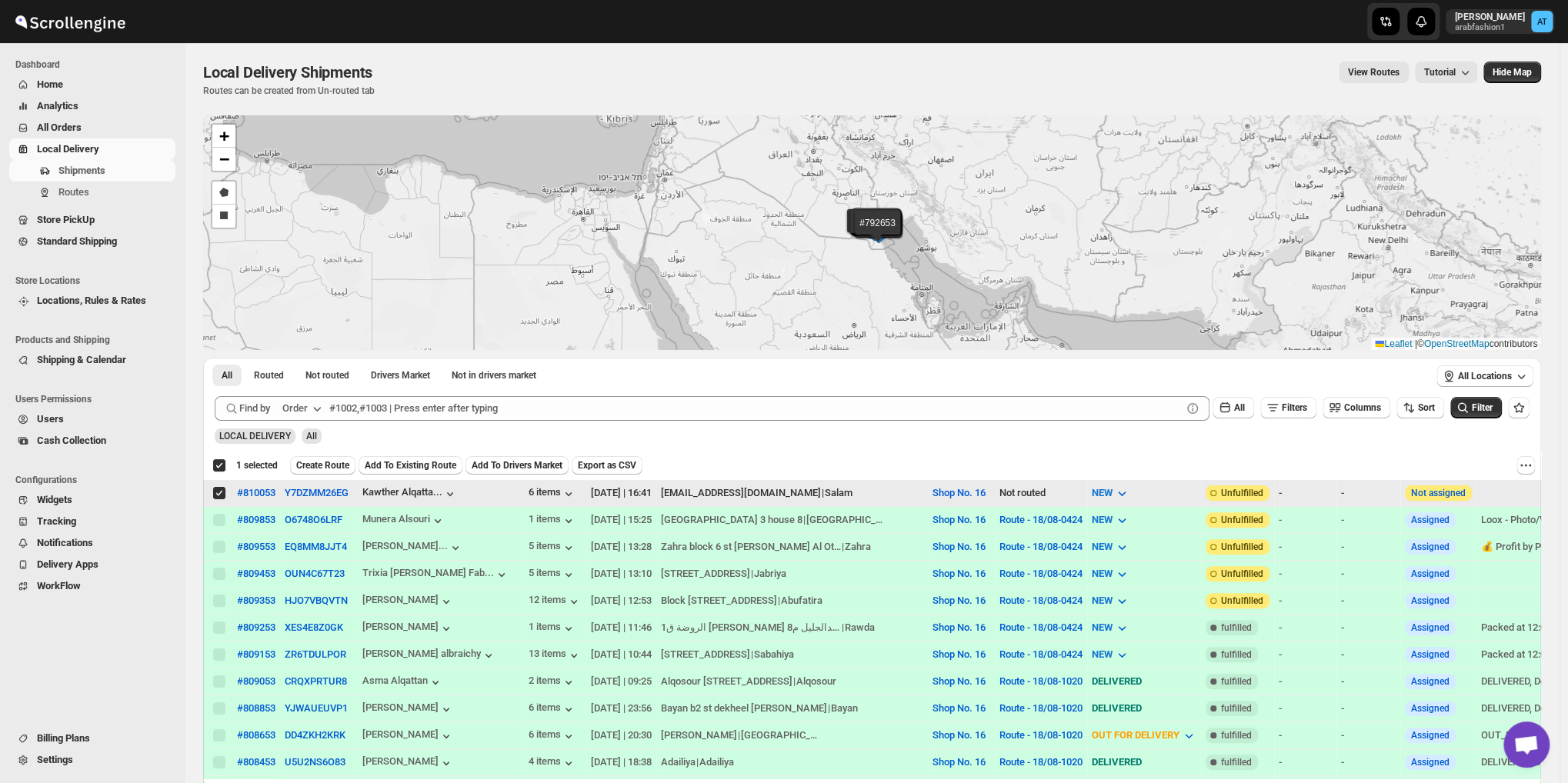
checkbox input "true"
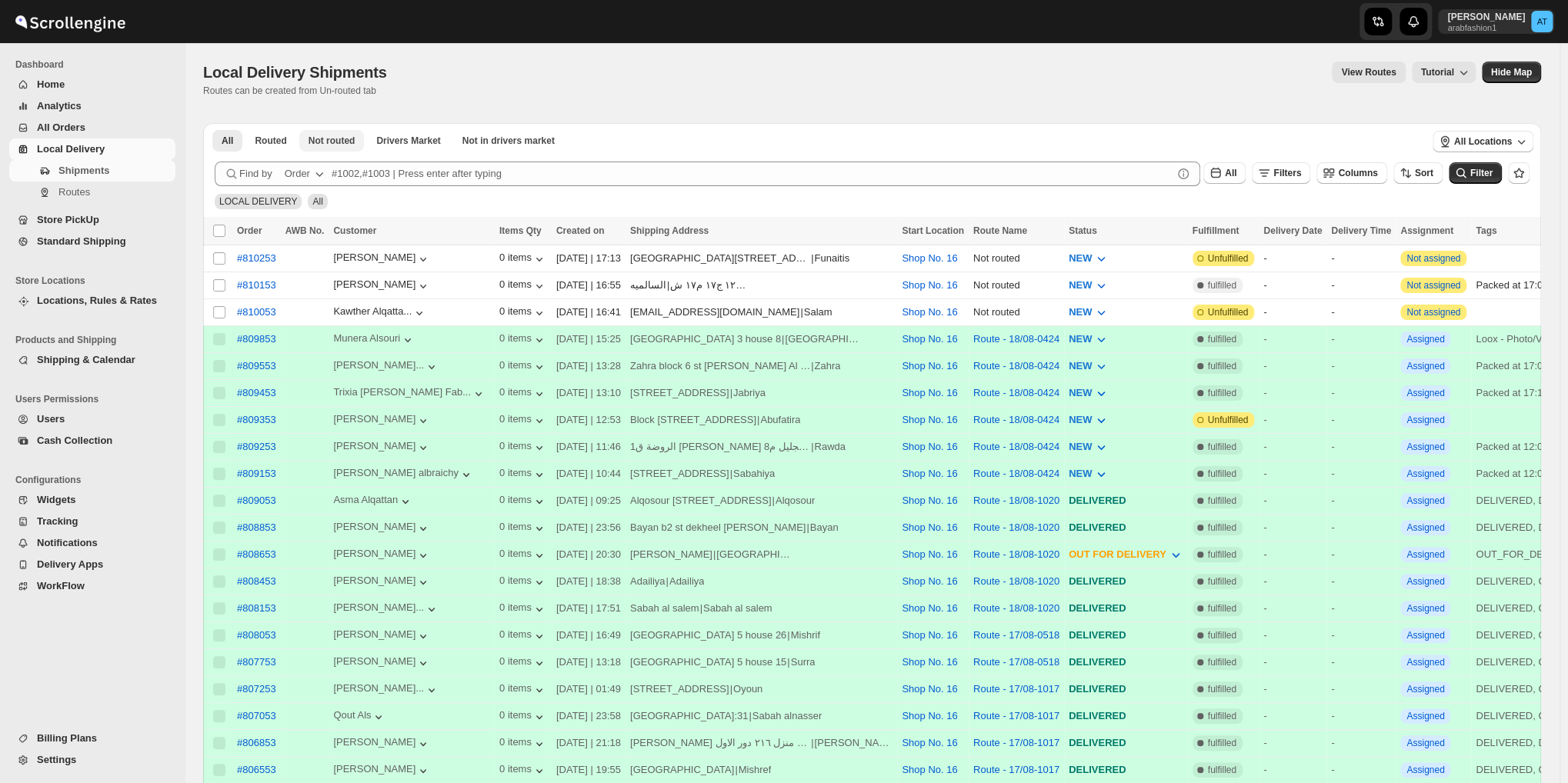
click at [334, 142] on span "Not routed" at bounding box center [332, 140] width 47 height 12
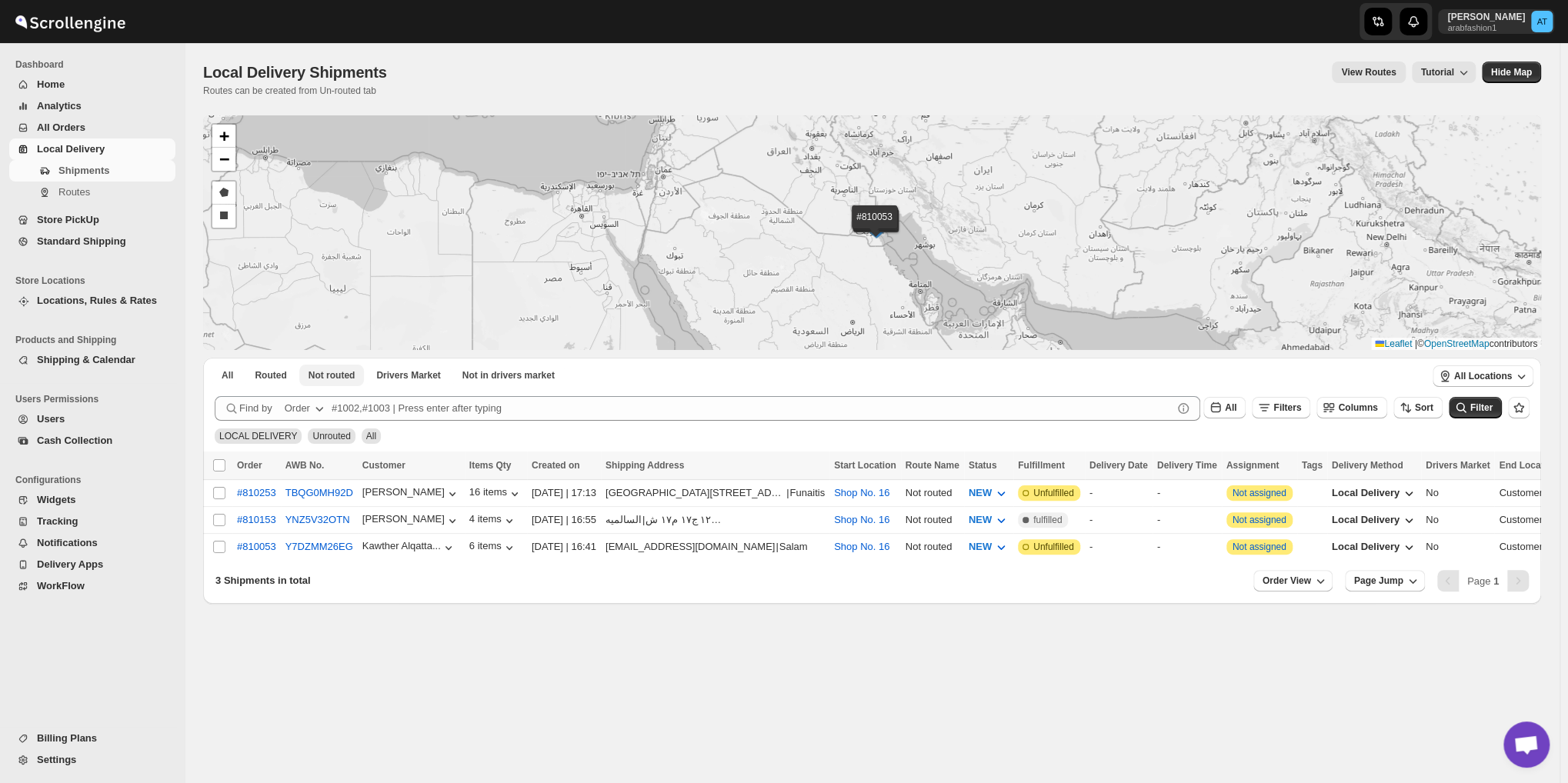
scroll to position [674, 0]
click at [221, 495] on input "Select shipment" at bounding box center [219, 492] width 12 height 12
checkbox input "true"
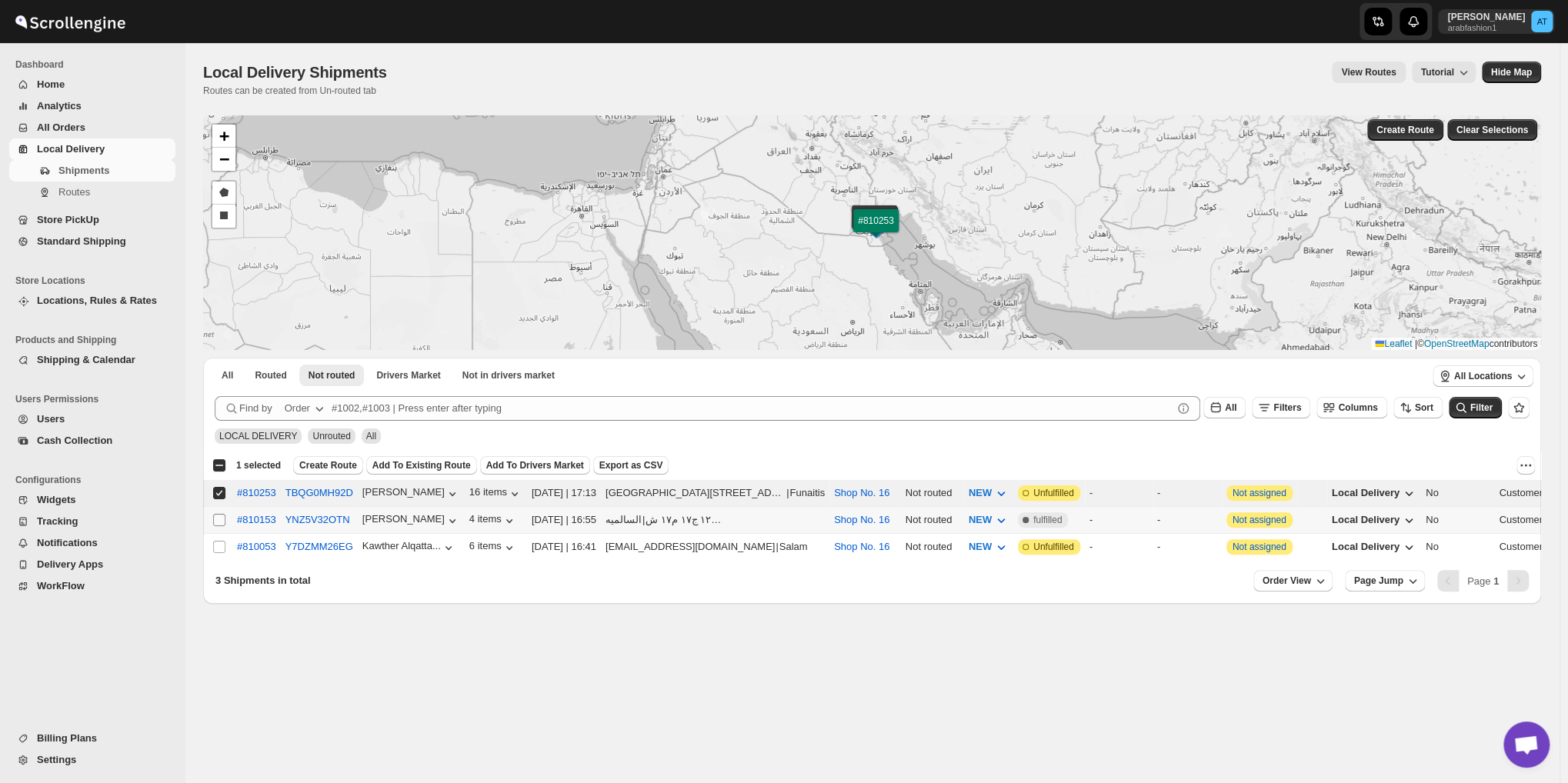
click at [219, 517] on input "Select shipment" at bounding box center [219, 519] width 12 height 12
checkbox input "true"
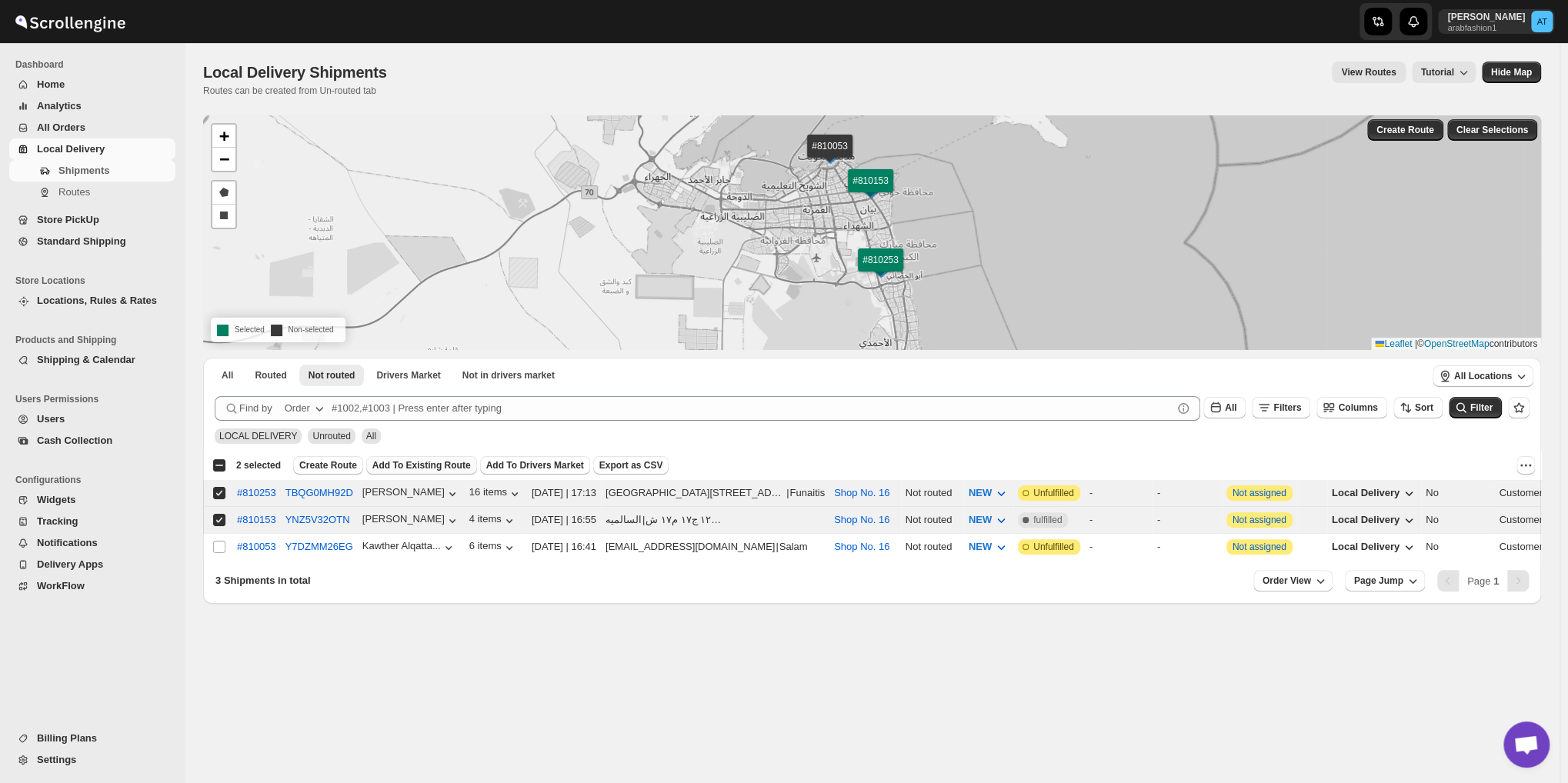
click at [409, 468] on span "Add To Existing Route" at bounding box center [422, 465] width 98 height 12
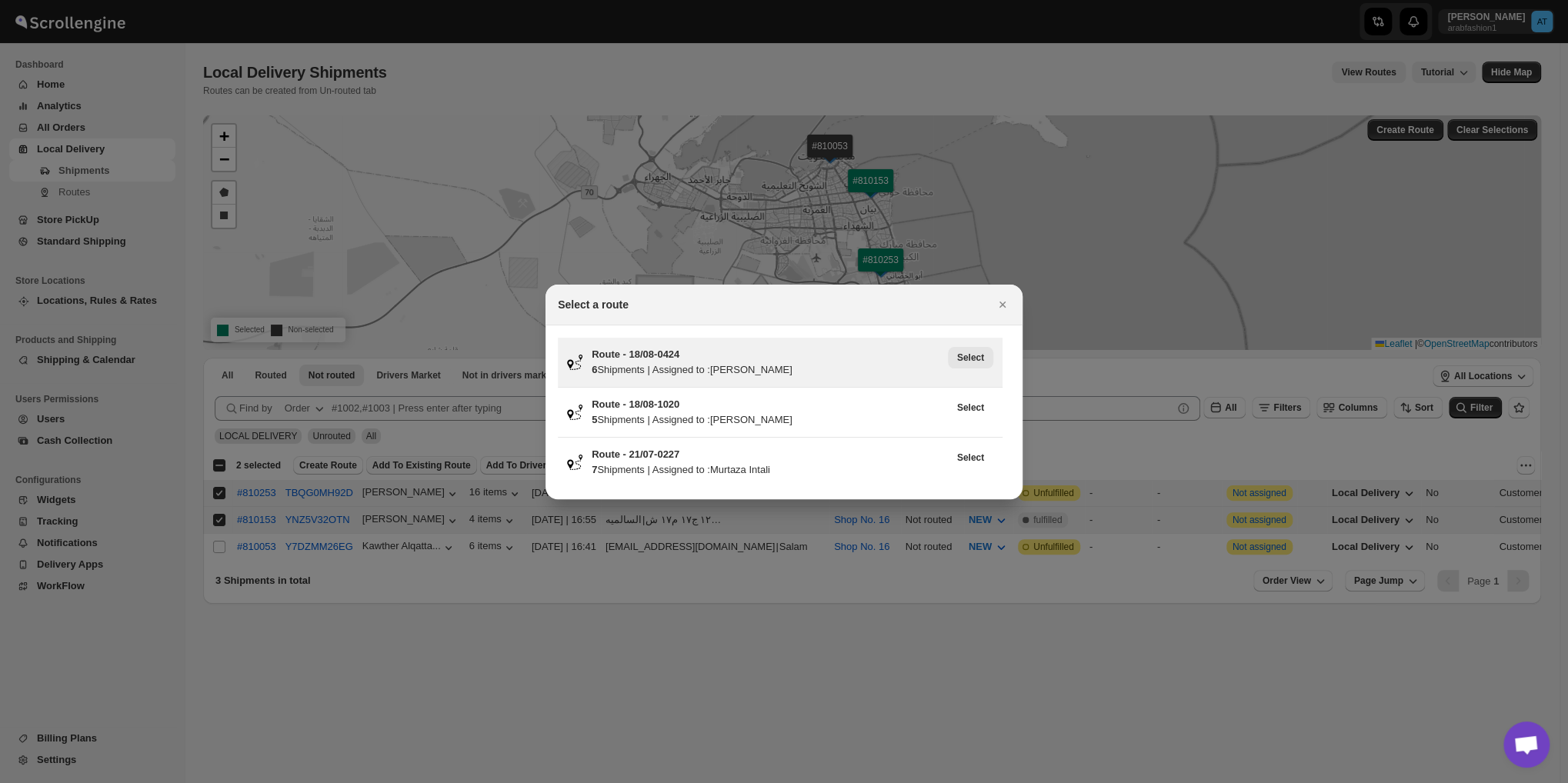
click at [969, 353] on span "Select" at bounding box center [970, 357] width 27 height 12
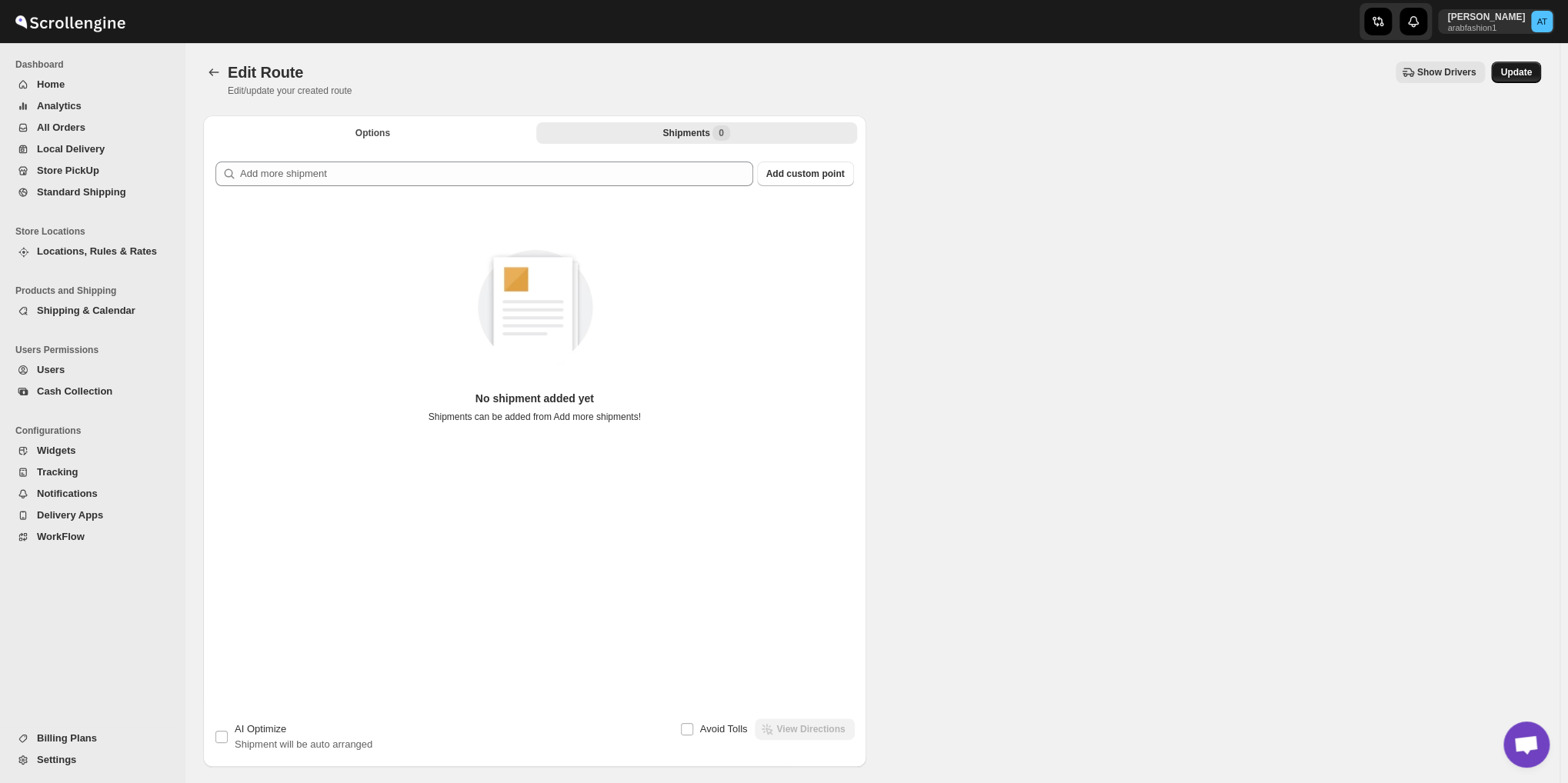
click at [1529, 75] on span "Update" at bounding box center [1516, 72] width 31 height 12
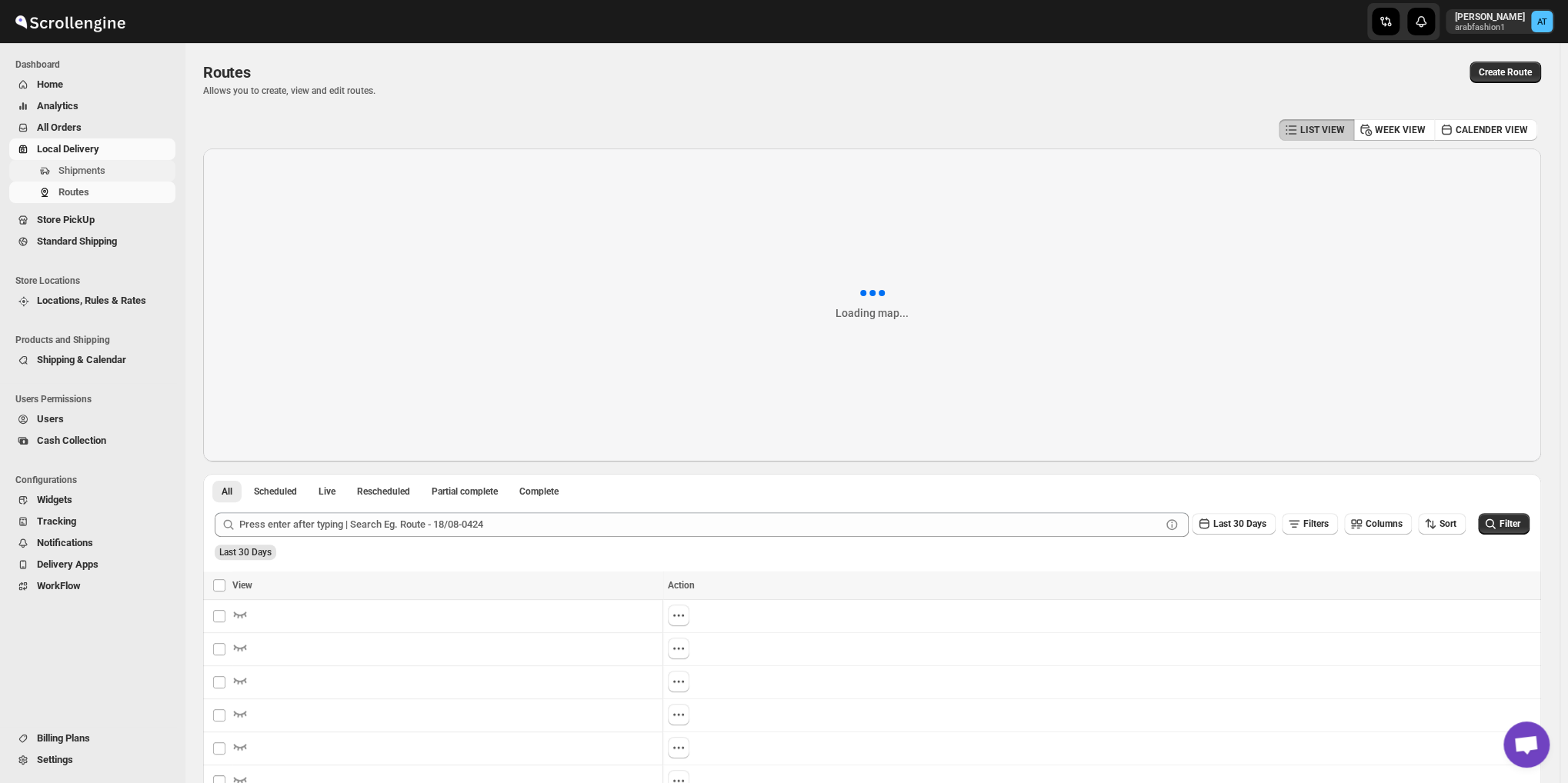
click at [101, 167] on span "Shipments" at bounding box center [82, 171] width 47 height 11
